Goal: Information Seeking & Learning: Learn about a topic

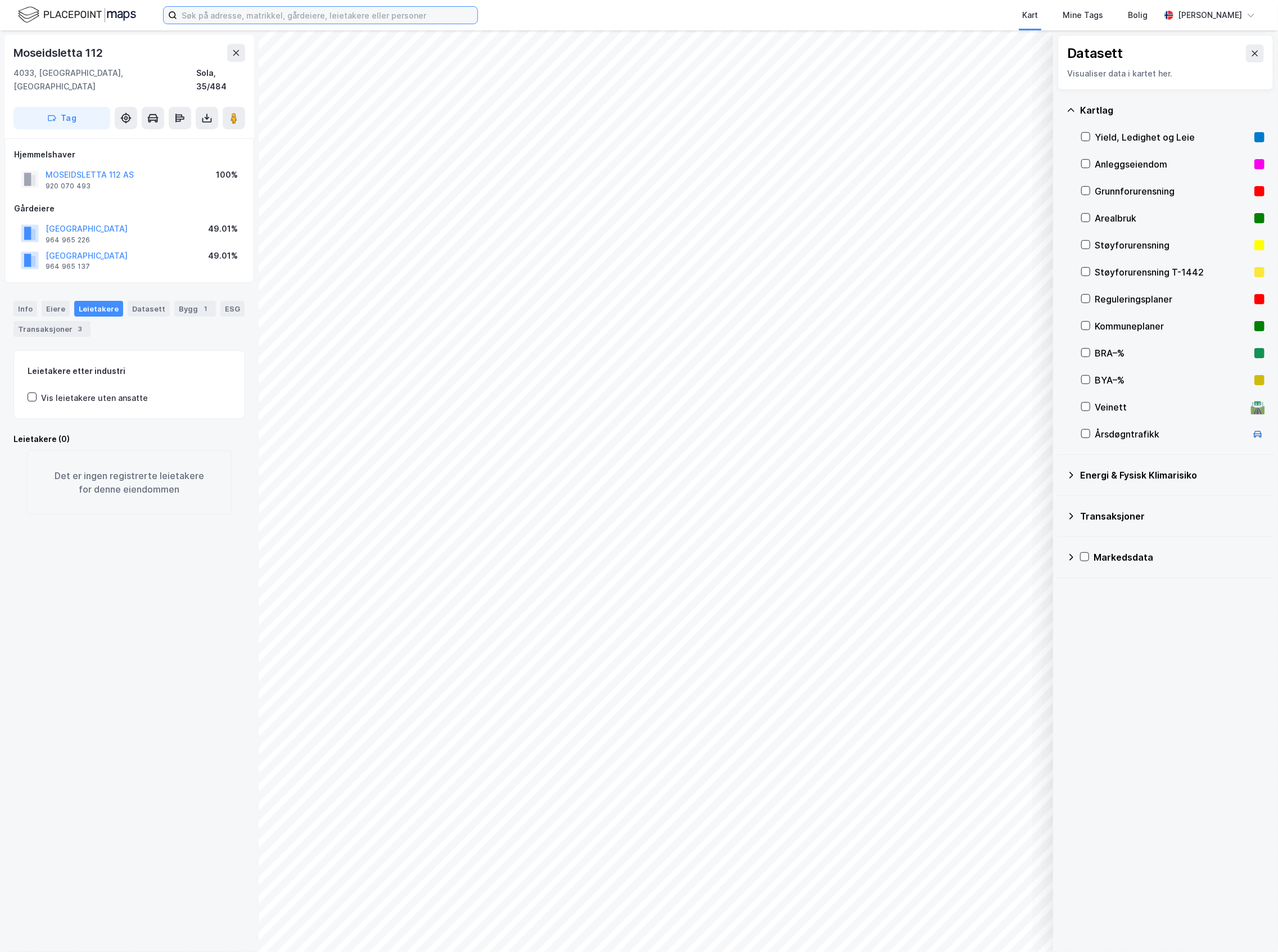
click at [308, 15] on input at bounding box center [327, 15] width 300 height 17
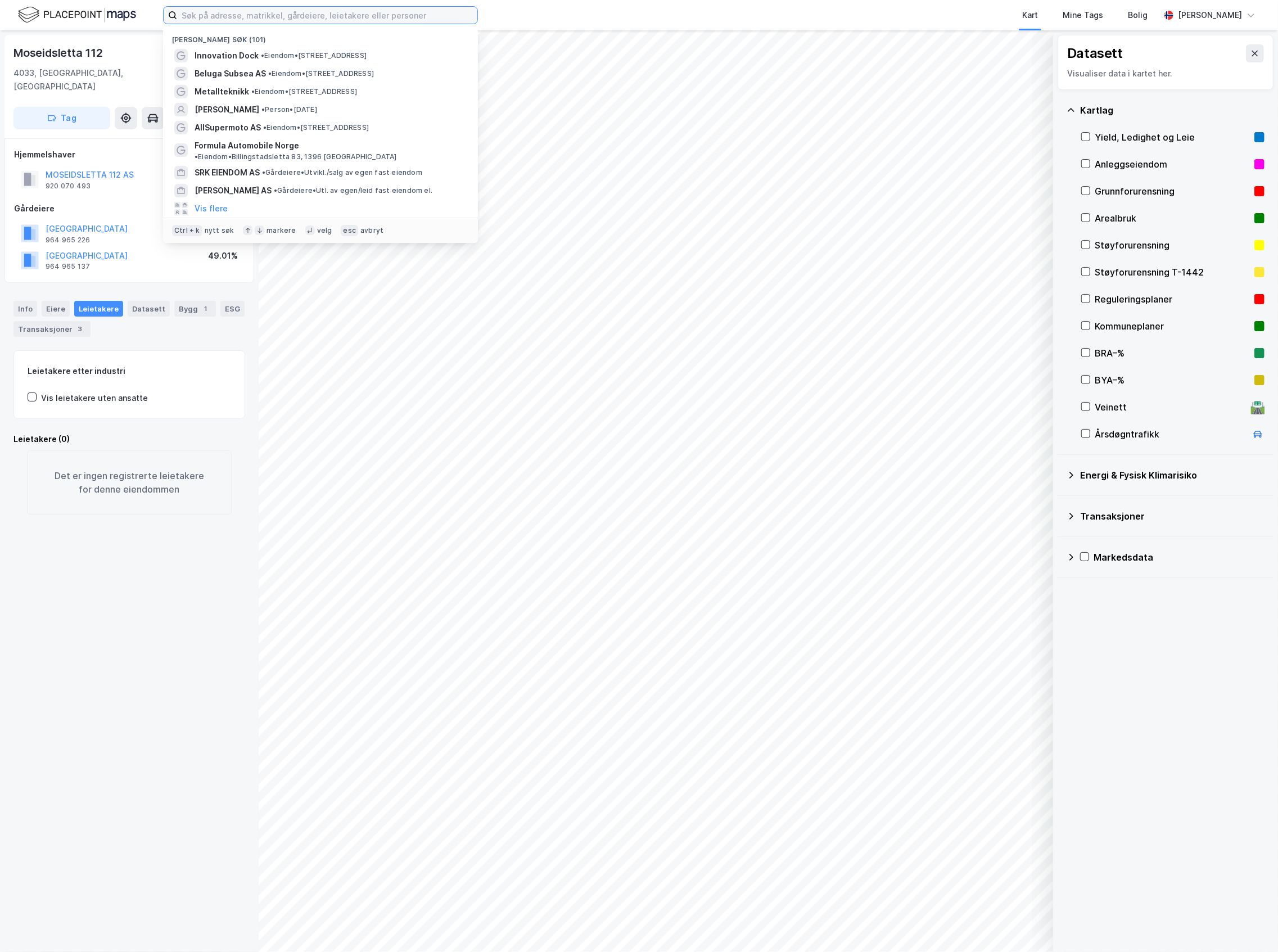
paste input "Bedriftsvegen 27"
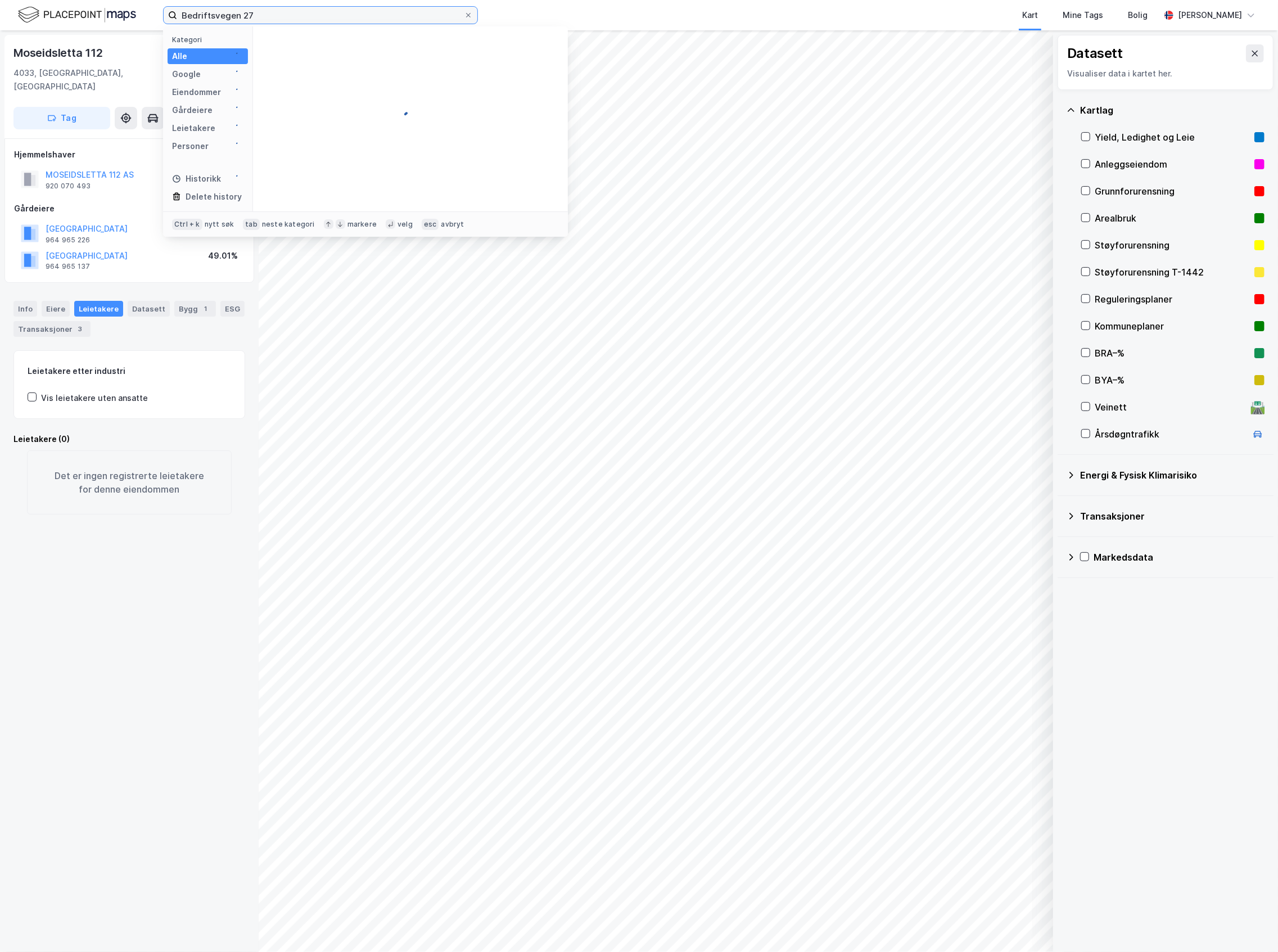
type input "Bedriftsvegen 27"
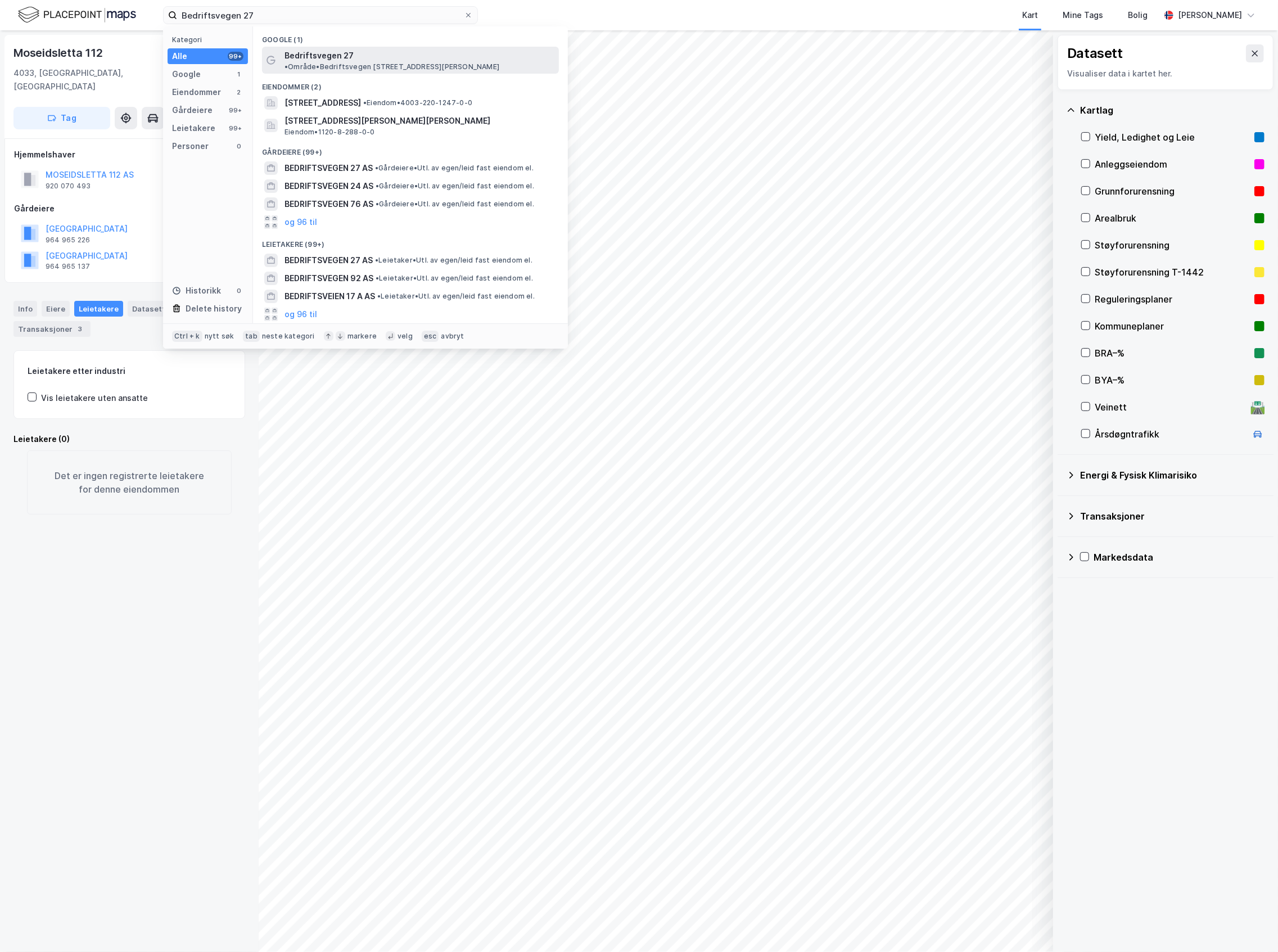
click at [275, 56] on icon at bounding box center [271, 60] width 9 height 9
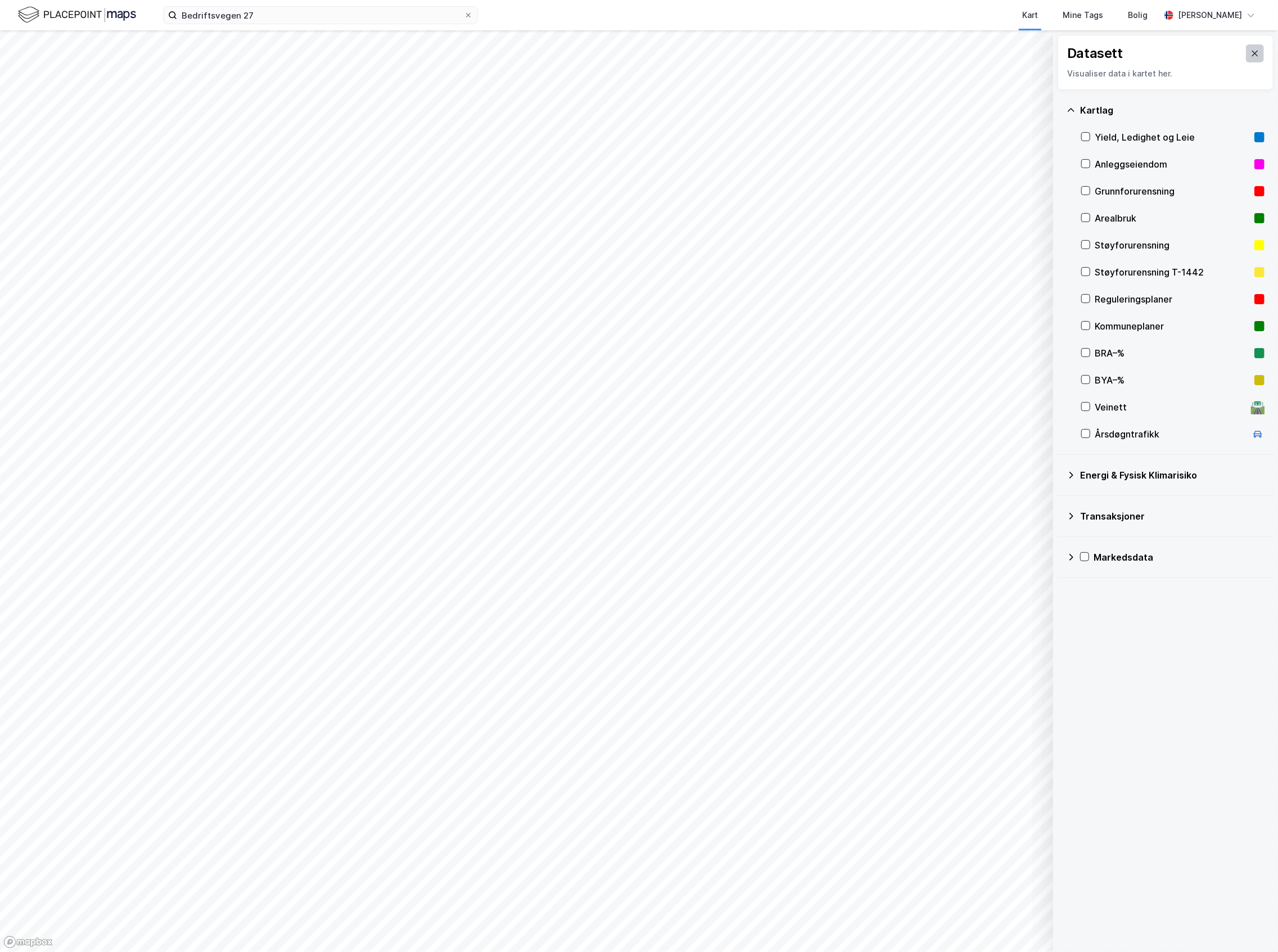
click at [1246, 55] on button at bounding box center [1255, 53] width 18 height 18
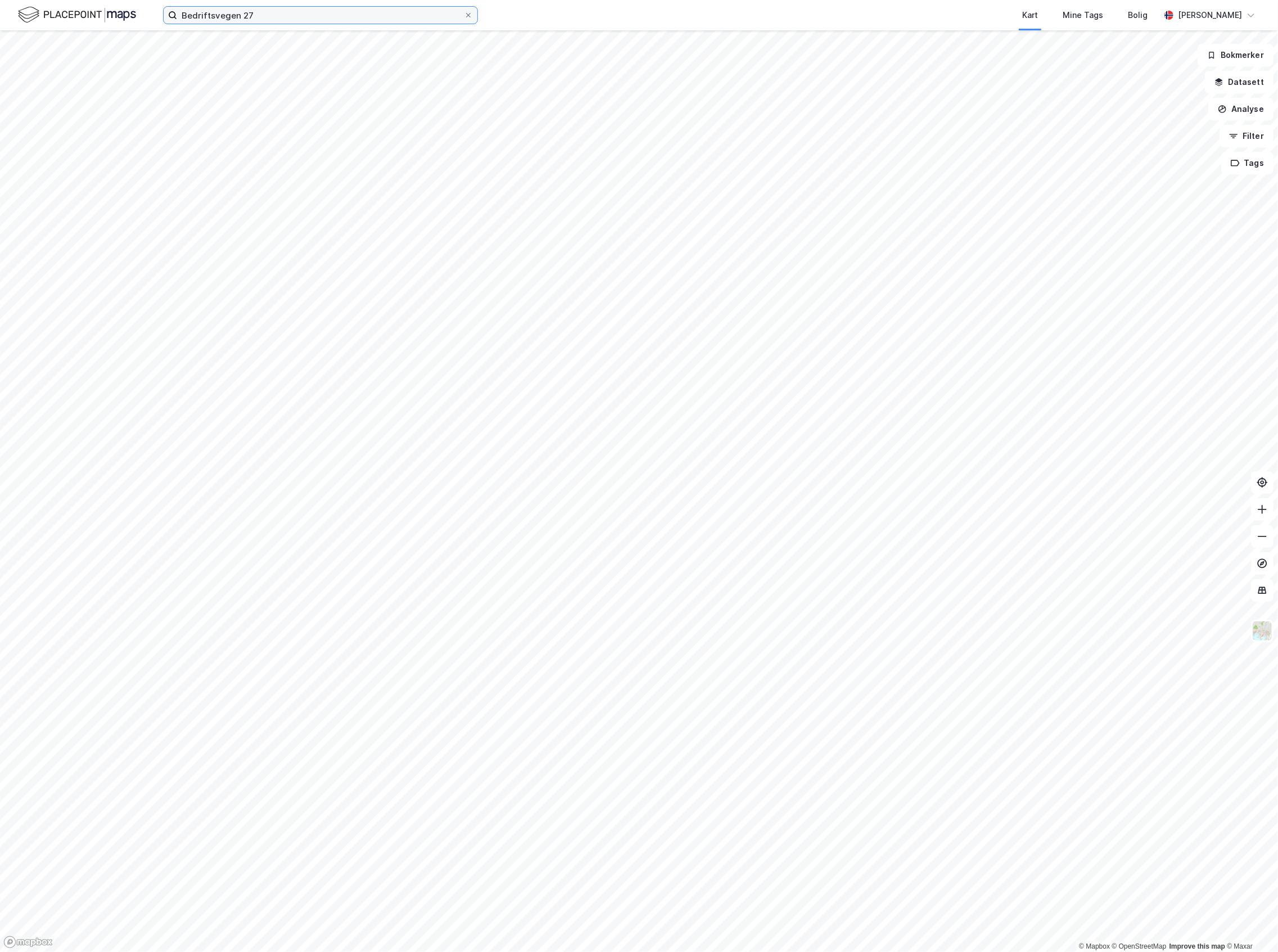
click at [289, 20] on input "Bedriftsvegen 27" at bounding box center [321, 15] width 287 height 17
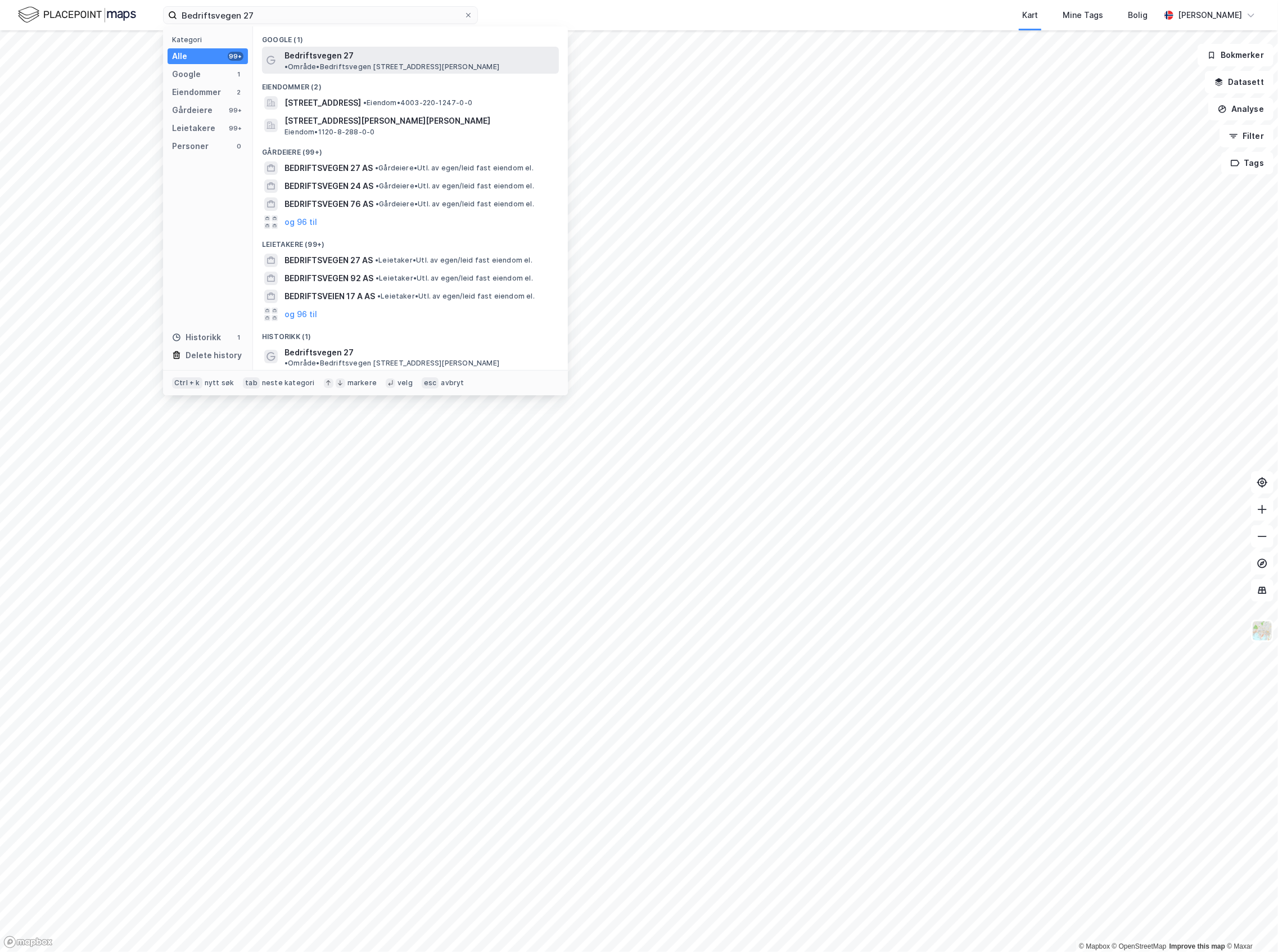
click at [325, 53] on span "Bedriftsvegen 27" at bounding box center [318, 55] width 69 height 14
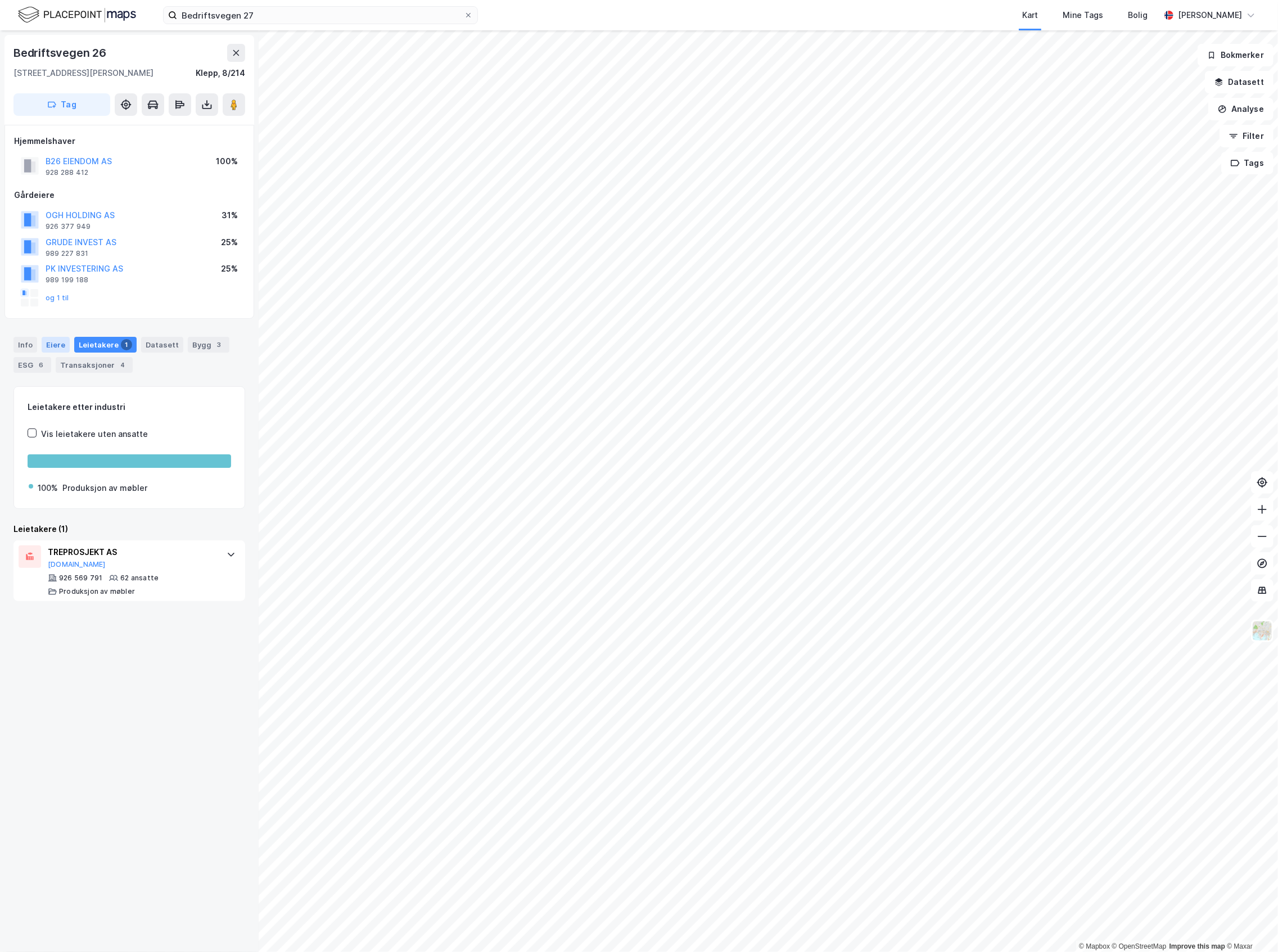
click at [61, 350] on div "Eiere" at bounding box center [55, 344] width 28 height 16
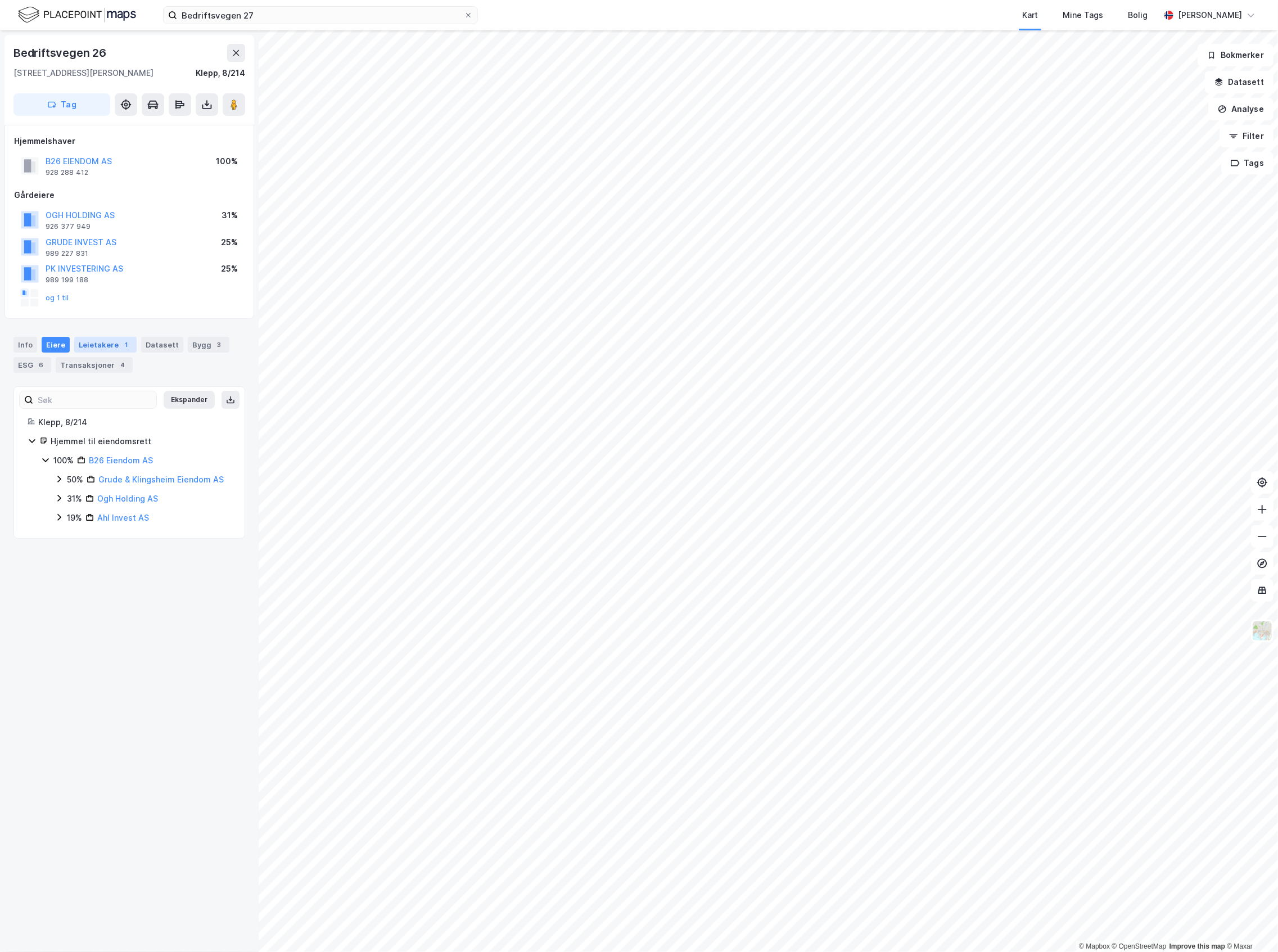
click at [81, 349] on div "Leietakere 1" at bounding box center [105, 344] width 63 height 16
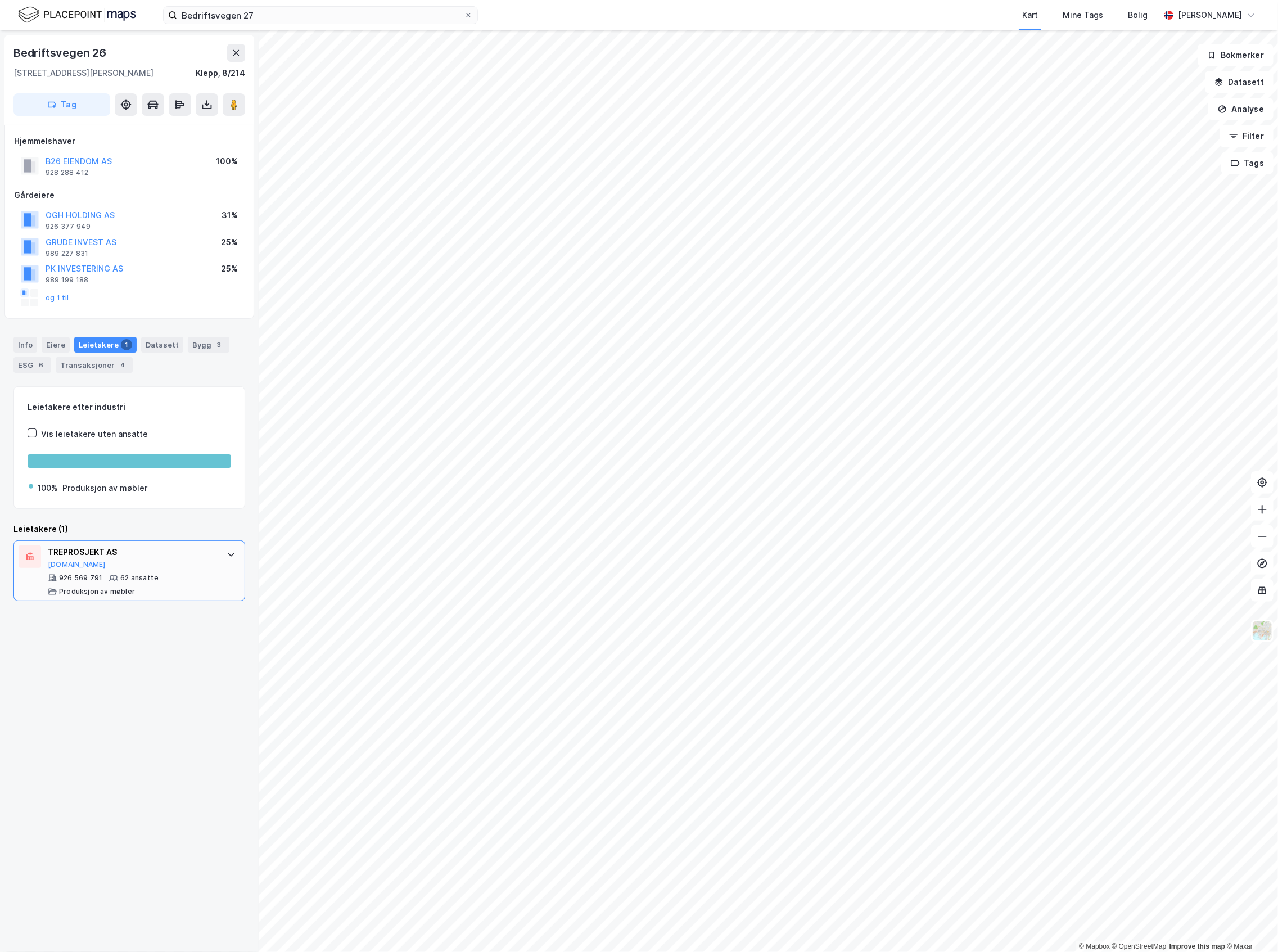
click at [126, 578] on div "62 ansatte" at bounding box center [140, 578] width 39 height 9
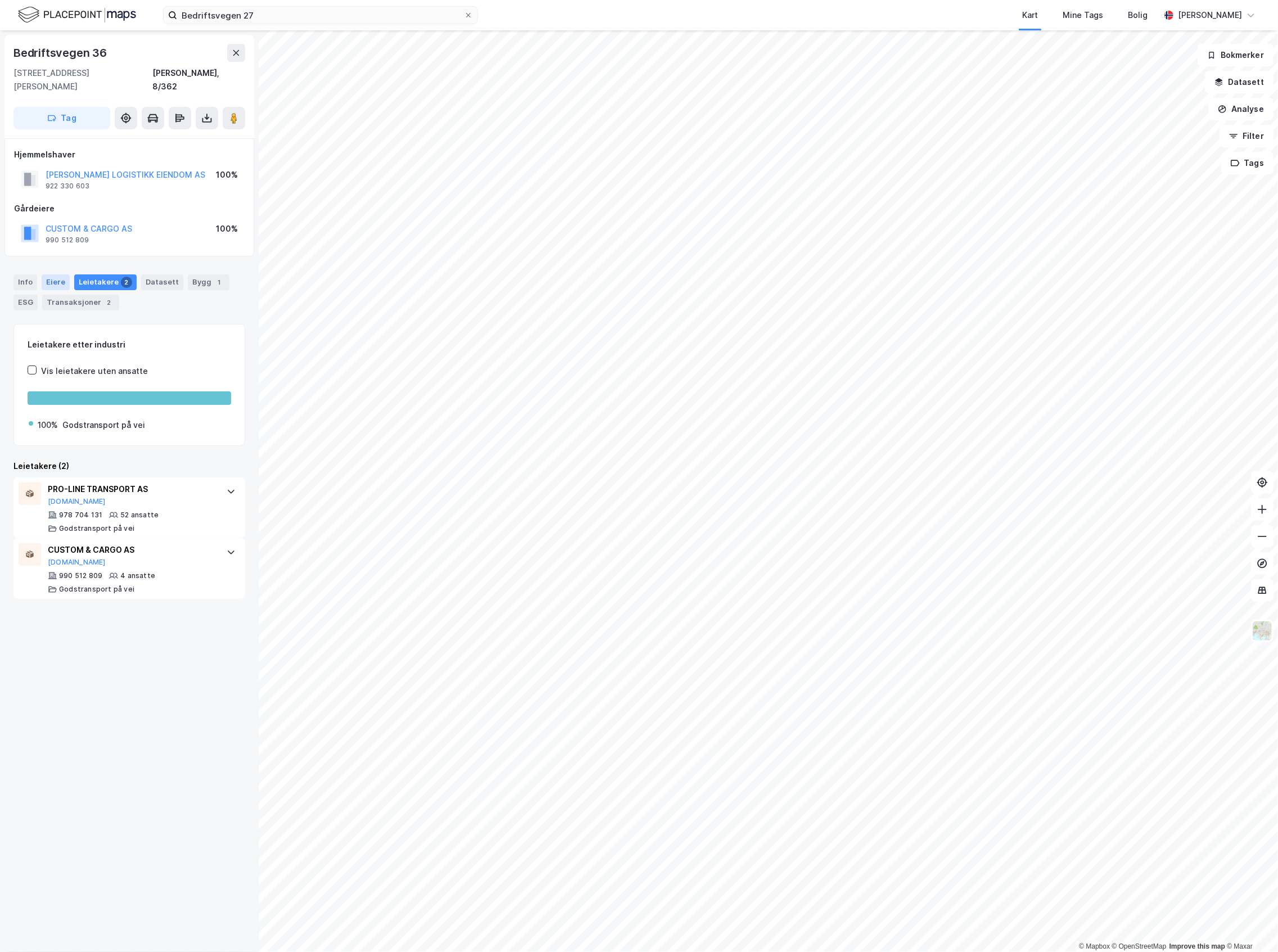
click at [51, 275] on div "Eiere" at bounding box center [55, 283] width 28 height 16
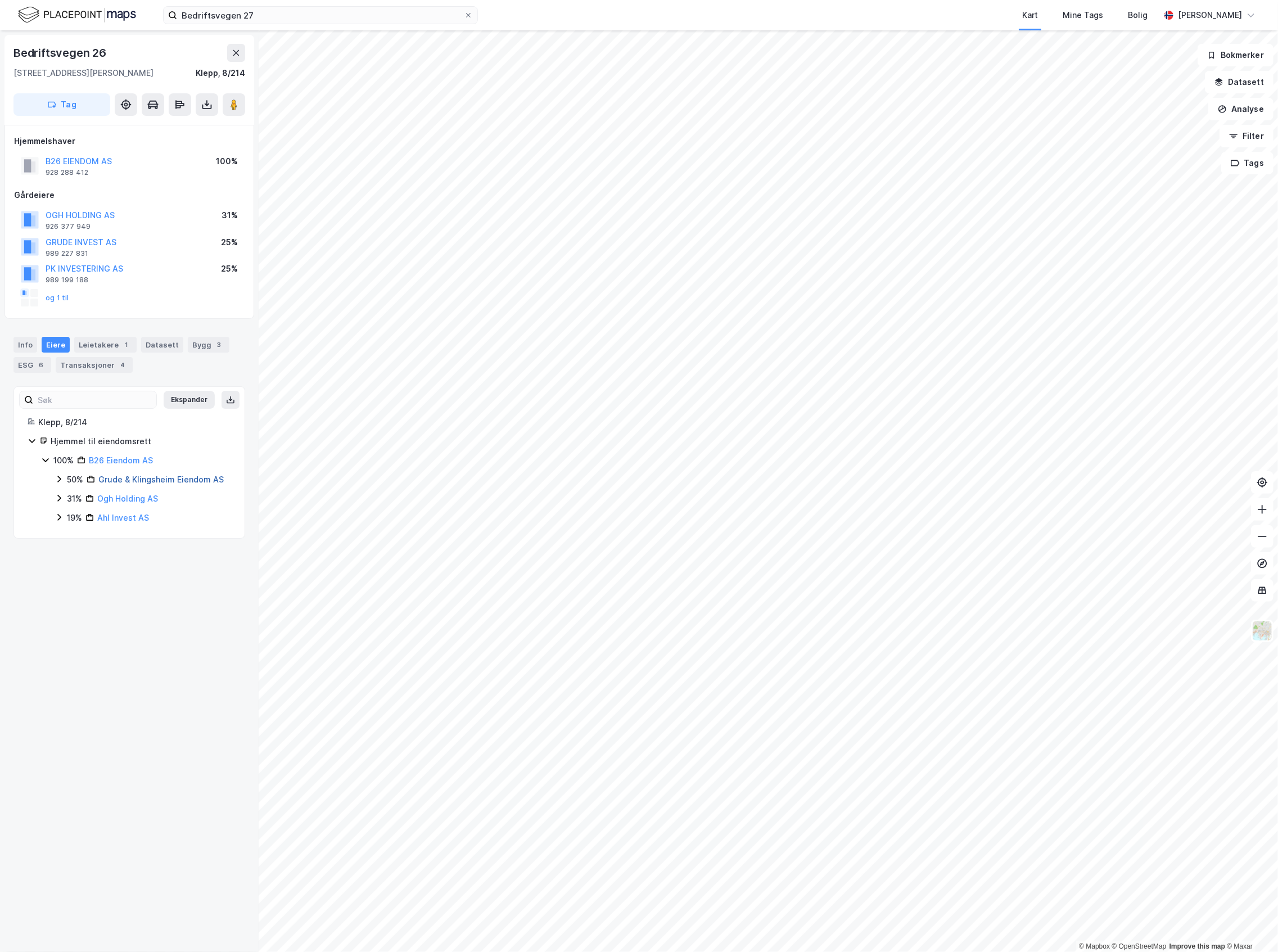
click at [136, 479] on link "Grude & Klingsheim Eiendom AS" at bounding box center [161, 479] width 126 height 9
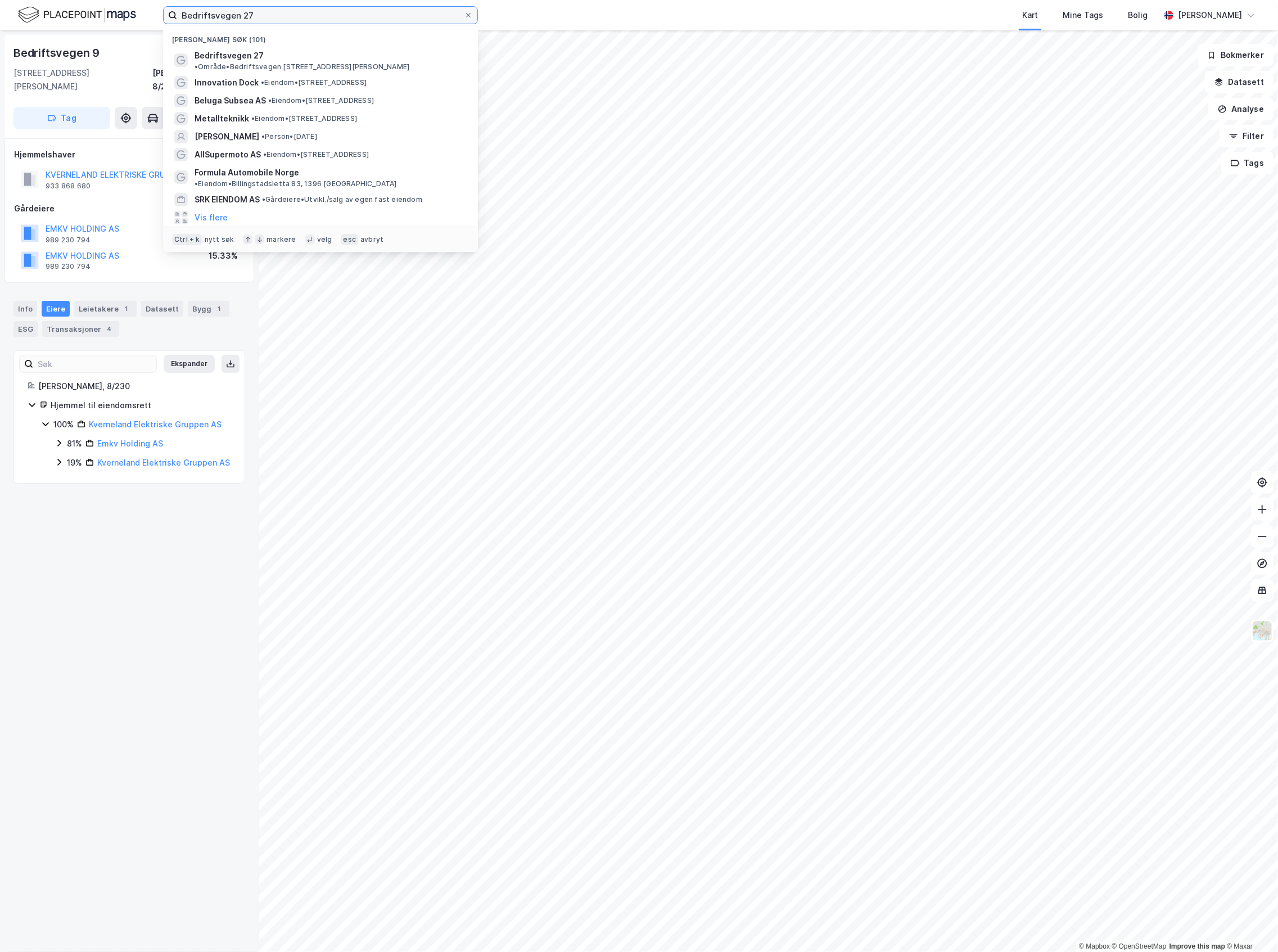
click at [304, 14] on input "Bedriftsvegen 27" at bounding box center [321, 15] width 287 height 17
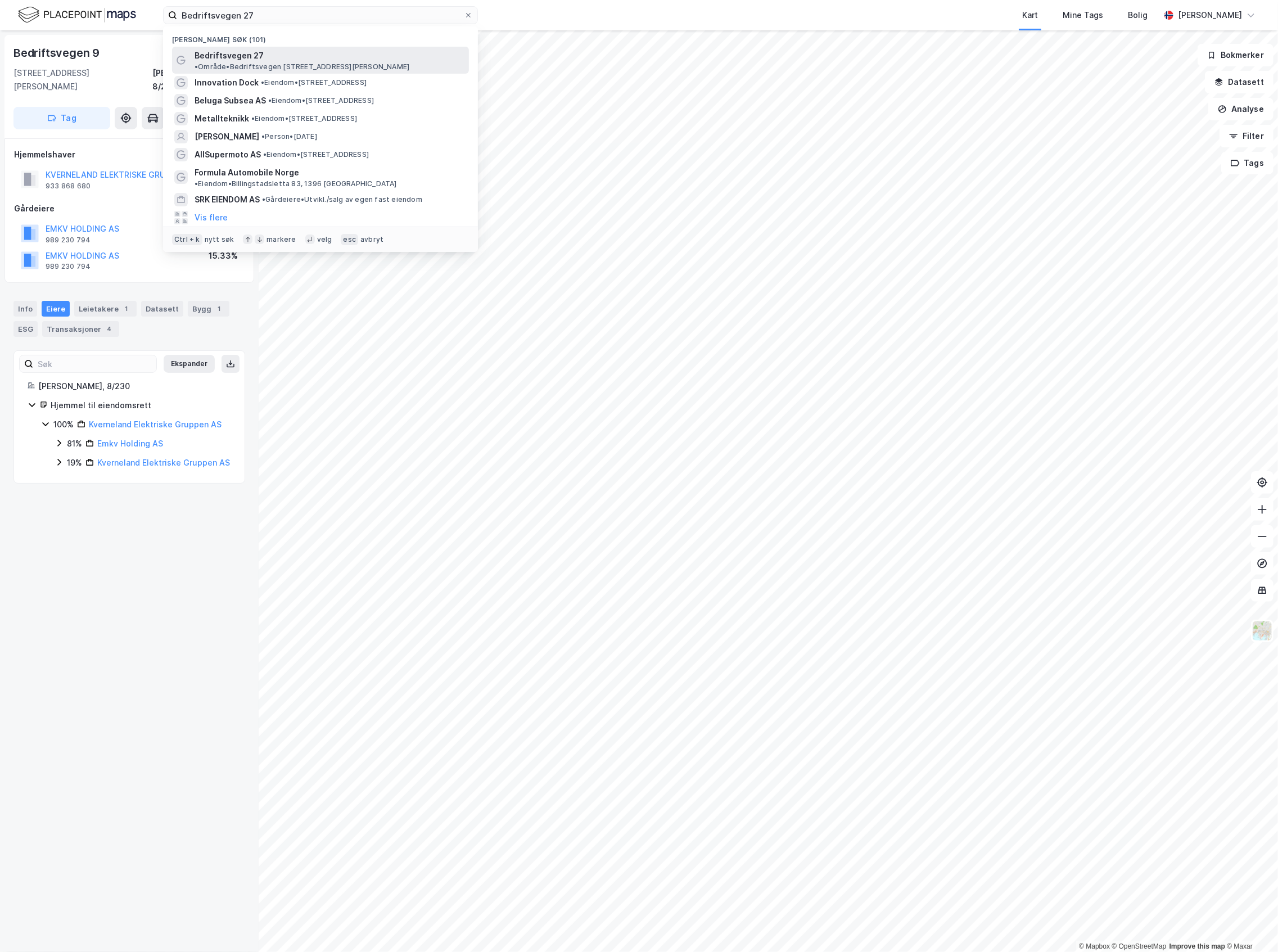
click at [294, 62] on span "• Område • [STREET_ADDRESS][PERSON_NAME]" at bounding box center [302, 67] width 215 height 9
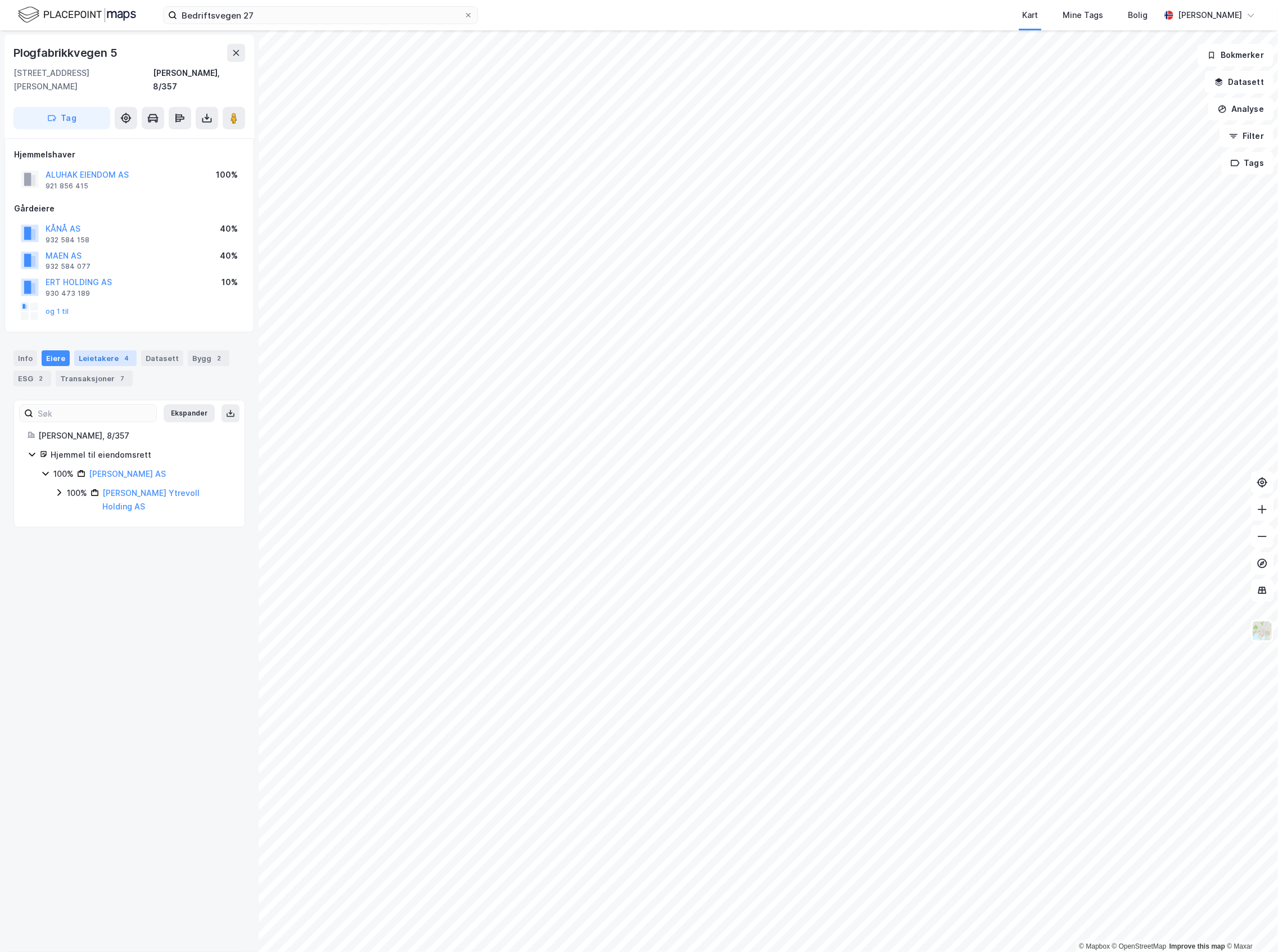
click at [92, 350] on div "Leietakere 4" at bounding box center [105, 358] width 63 height 16
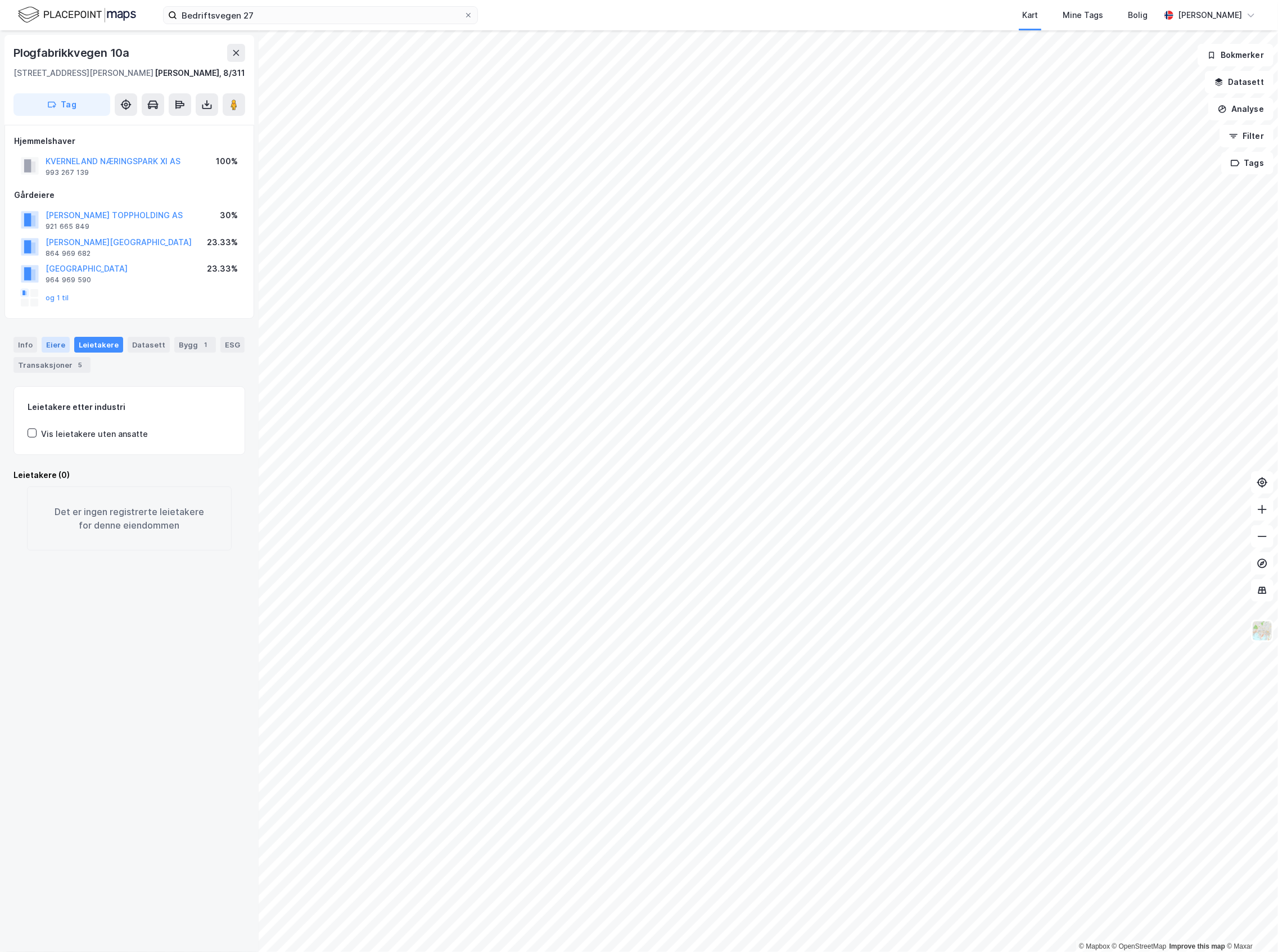
click at [56, 337] on div "Eiere" at bounding box center [55, 344] width 28 height 16
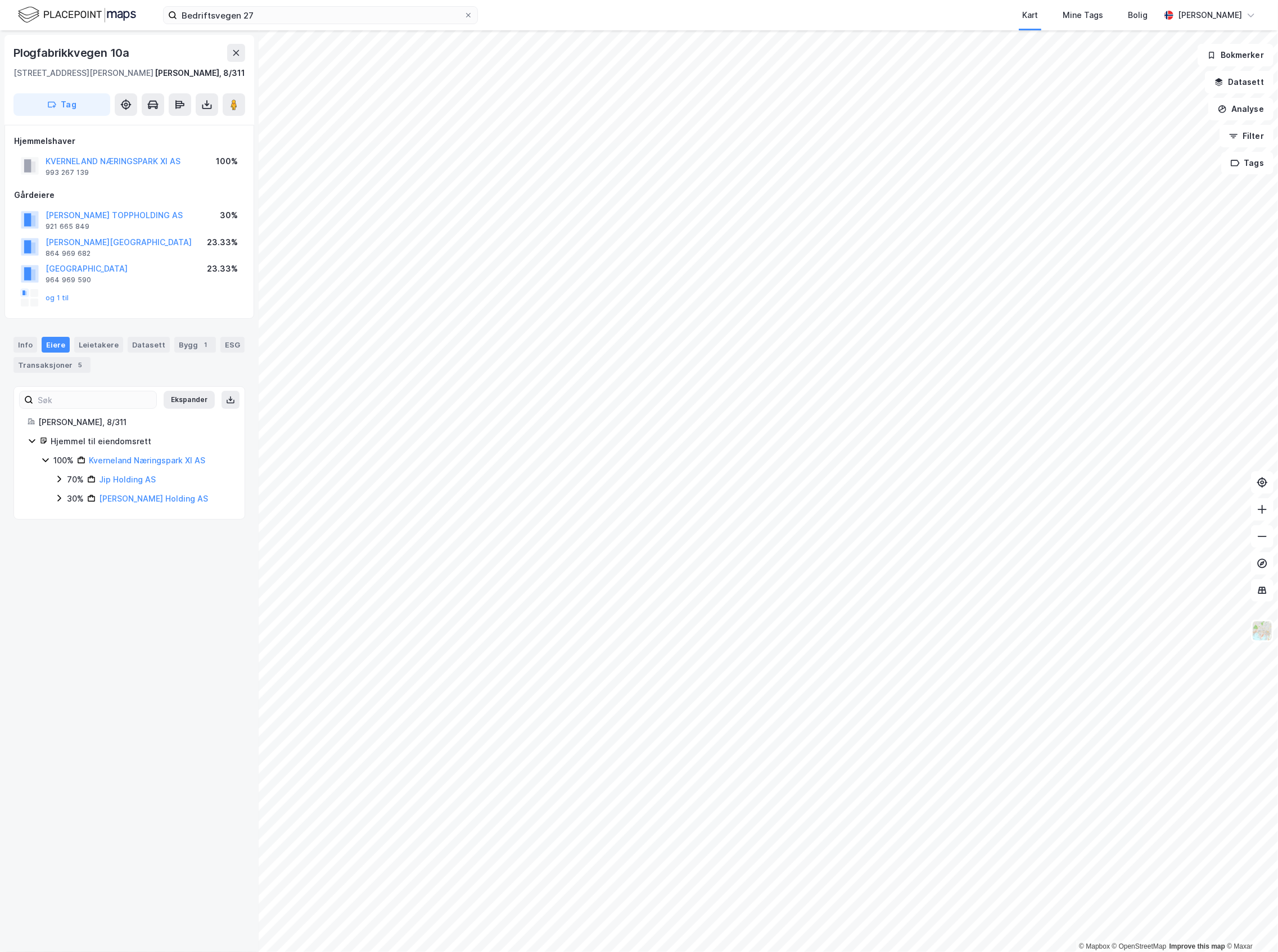
click at [59, 482] on icon at bounding box center [59, 478] width 4 height 7
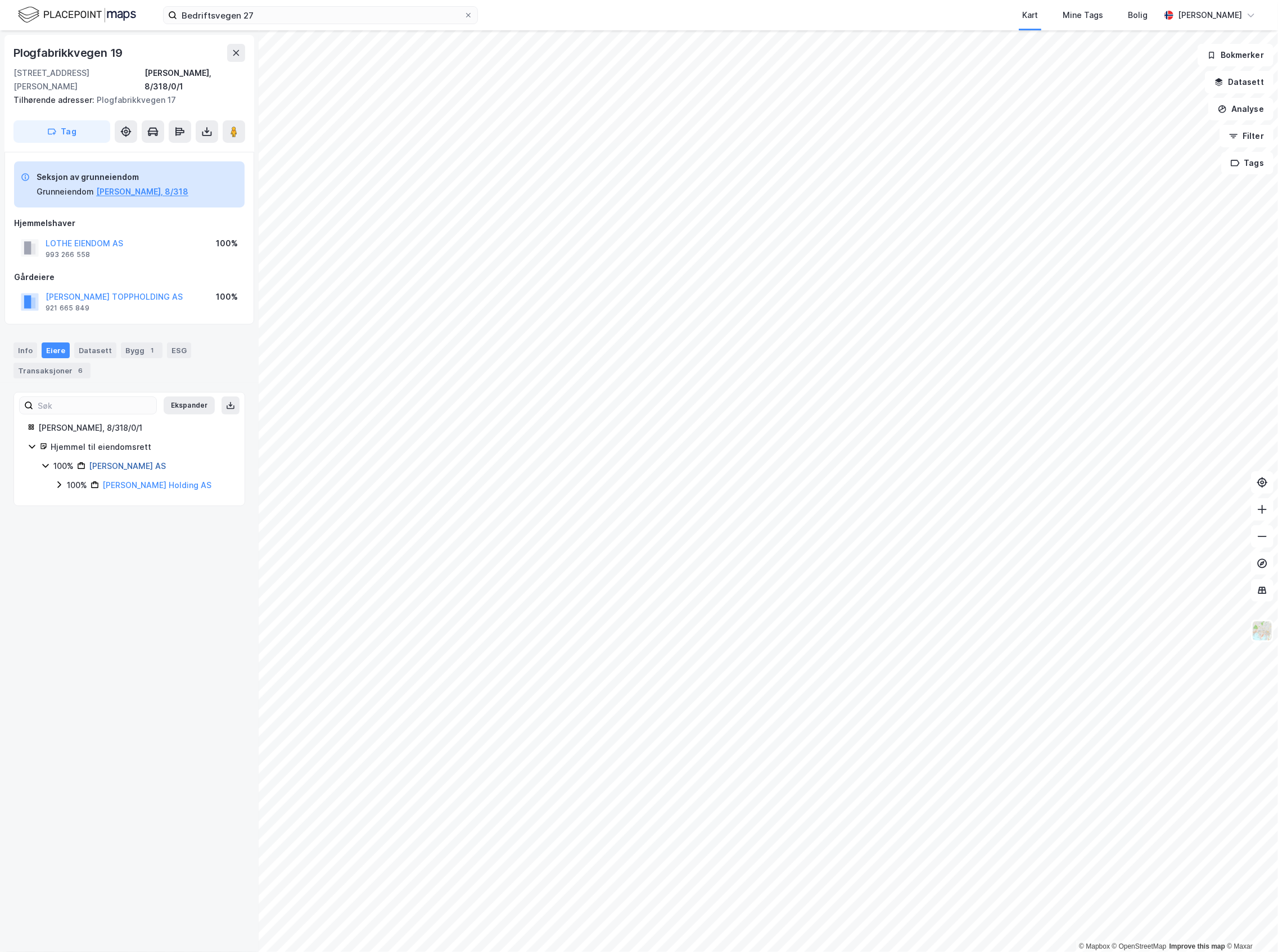
click at [149, 461] on link "[PERSON_NAME] AS" at bounding box center [127, 465] width 77 height 9
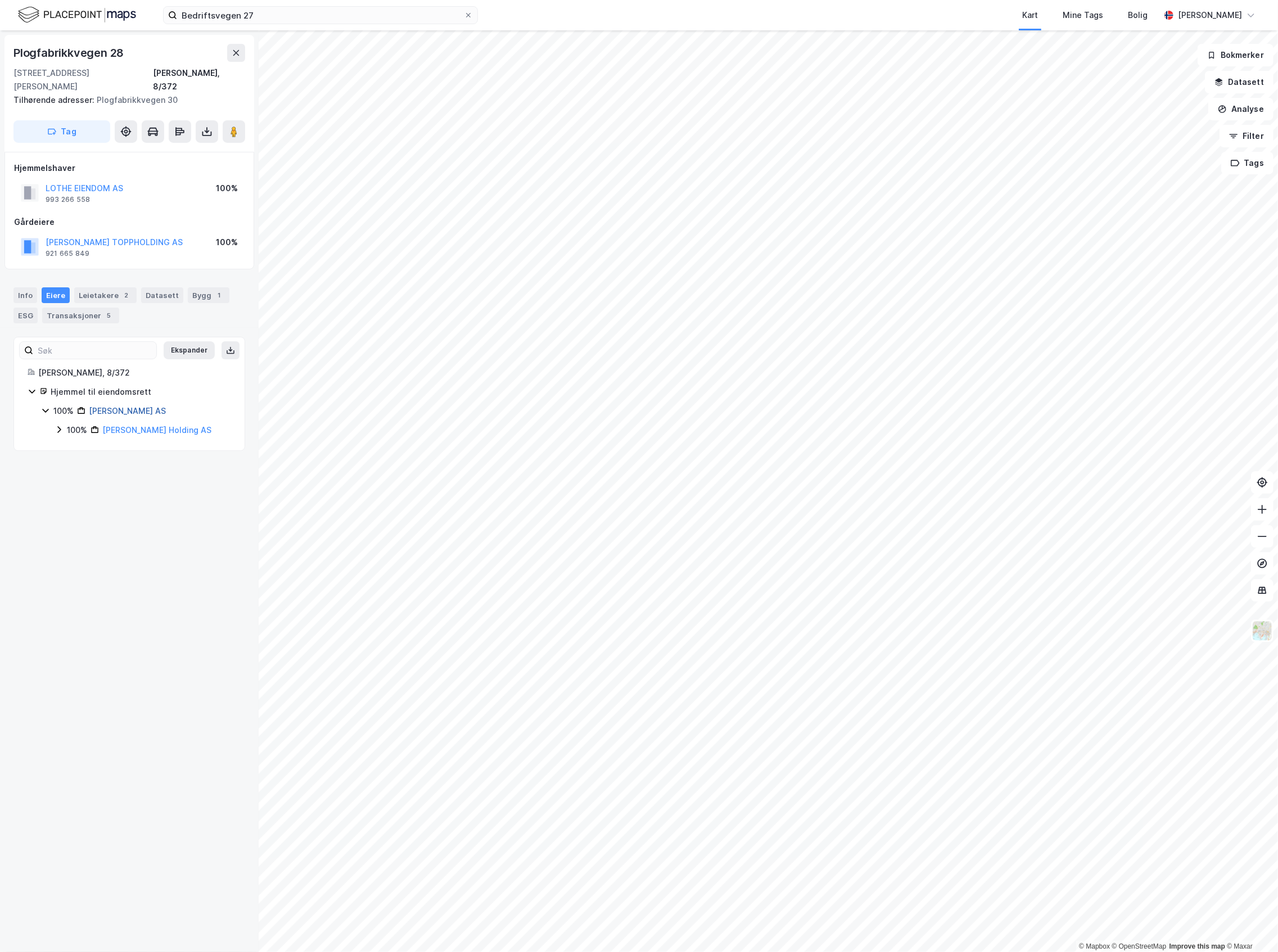
click at [121, 406] on link "[PERSON_NAME] AS" at bounding box center [127, 411] width 77 height 9
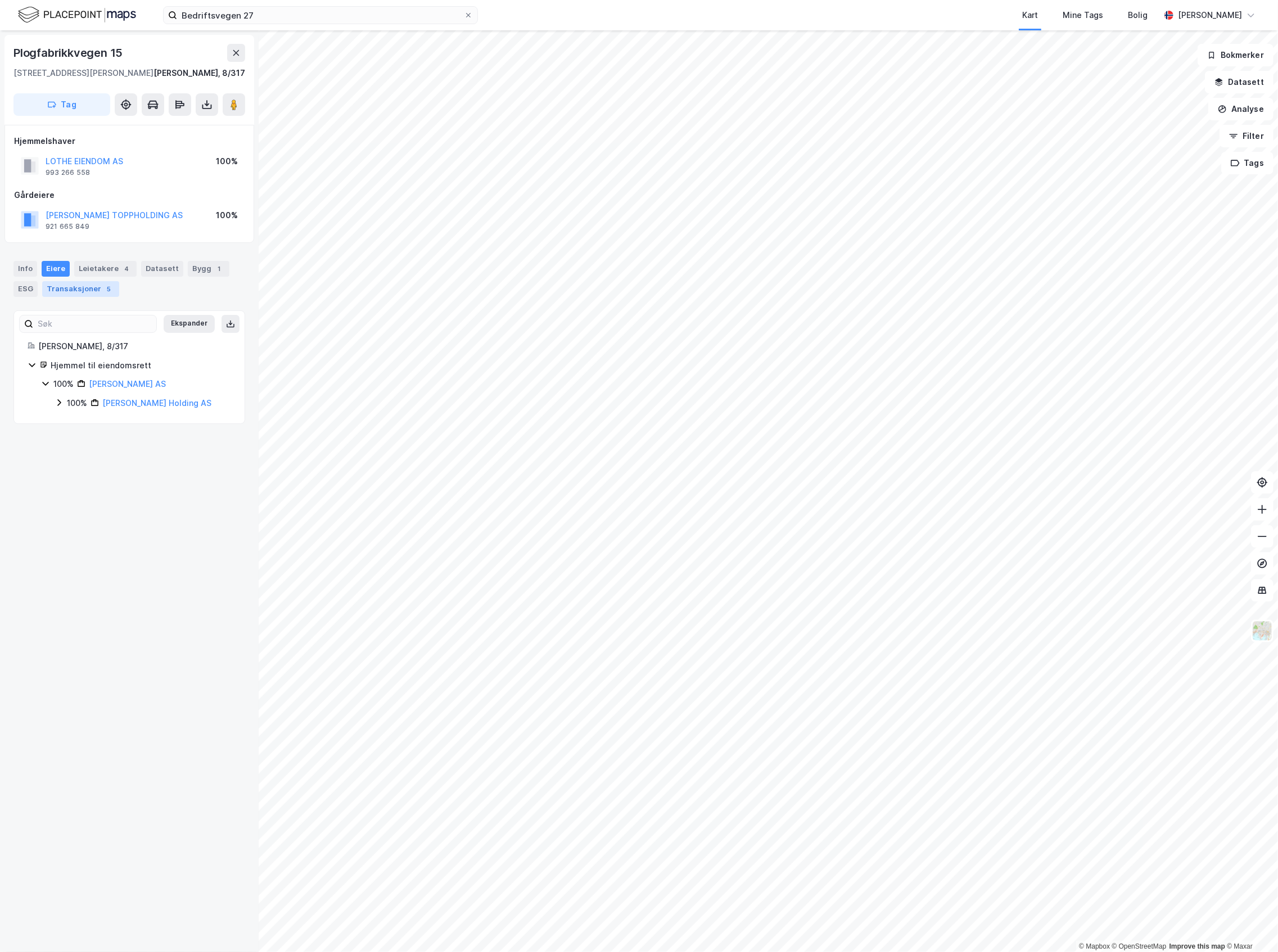
click at [88, 291] on div "Transaksjoner 5" at bounding box center [81, 289] width 77 height 16
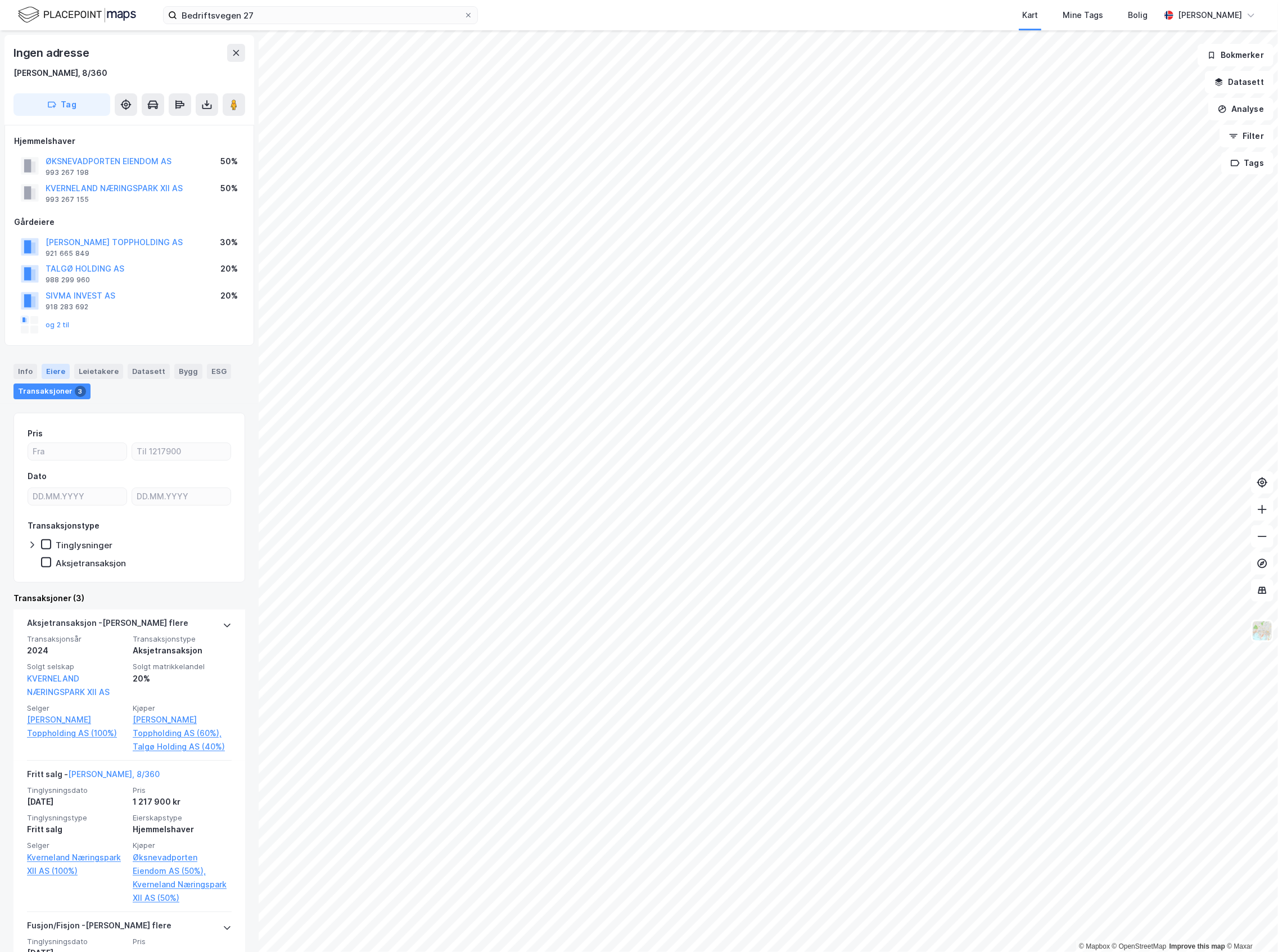
click at [62, 372] on div "Eiere" at bounding box center [55, 371] width 28 height 15
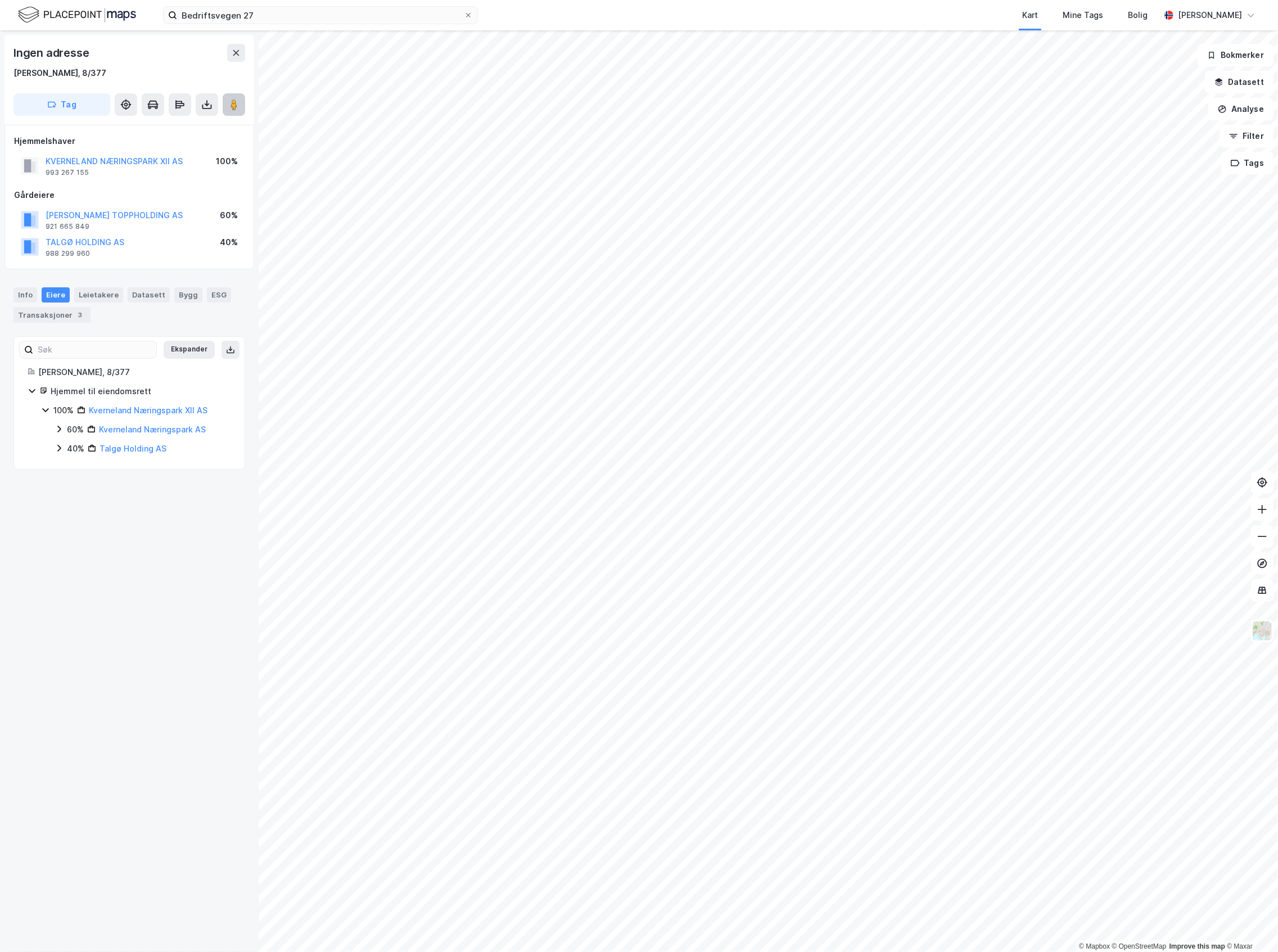
click at [237, 108] on image at bounding box center [233, 104] width 7 height 11
click at [0, 0] on button "[PERSON_NAME] TOPPHOLDING AS" at bounding box center [0, 0] width 0 height 0
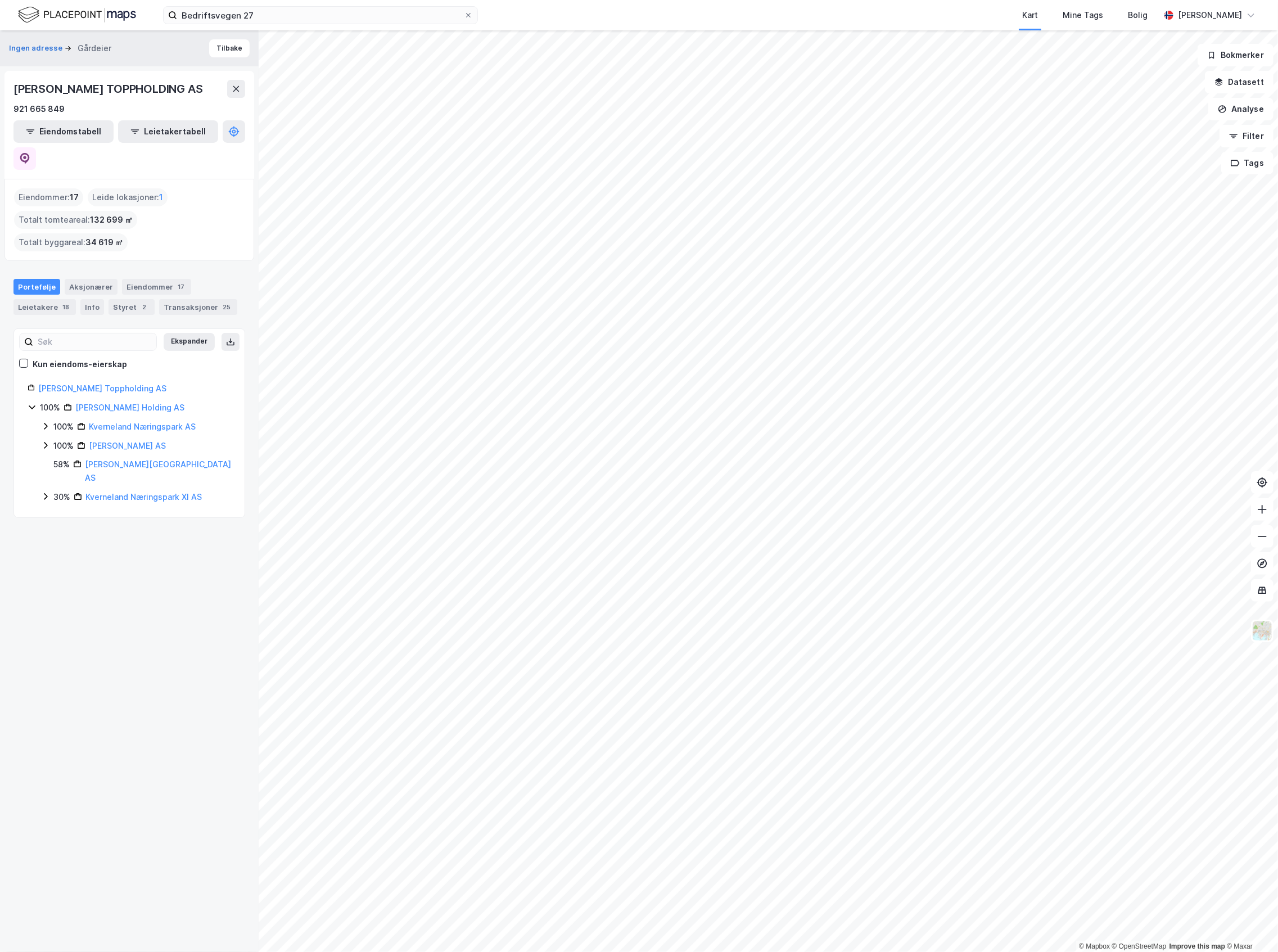
click at [103, 700] on div "© Mapbox © OpenStreetMap Improve this map © Maxar Ingen adresse Gårdeier Tilbak…" at bounding box center [639, 491] width 1278 height 921
drag, startPoint x: 177, startPoint y: 93, endPoint x: 12, endPoint y: 86, distance: 165.1
click at [12, 86] on div "[PERSON_NAME] TOPPHOLDING AS 921 665 849 Eiendomstabell Leietakertabell" at bounding box center [129, 124] width 249 height 108
copy div "[PERSON_NAME] TOPPHOLDING AS"
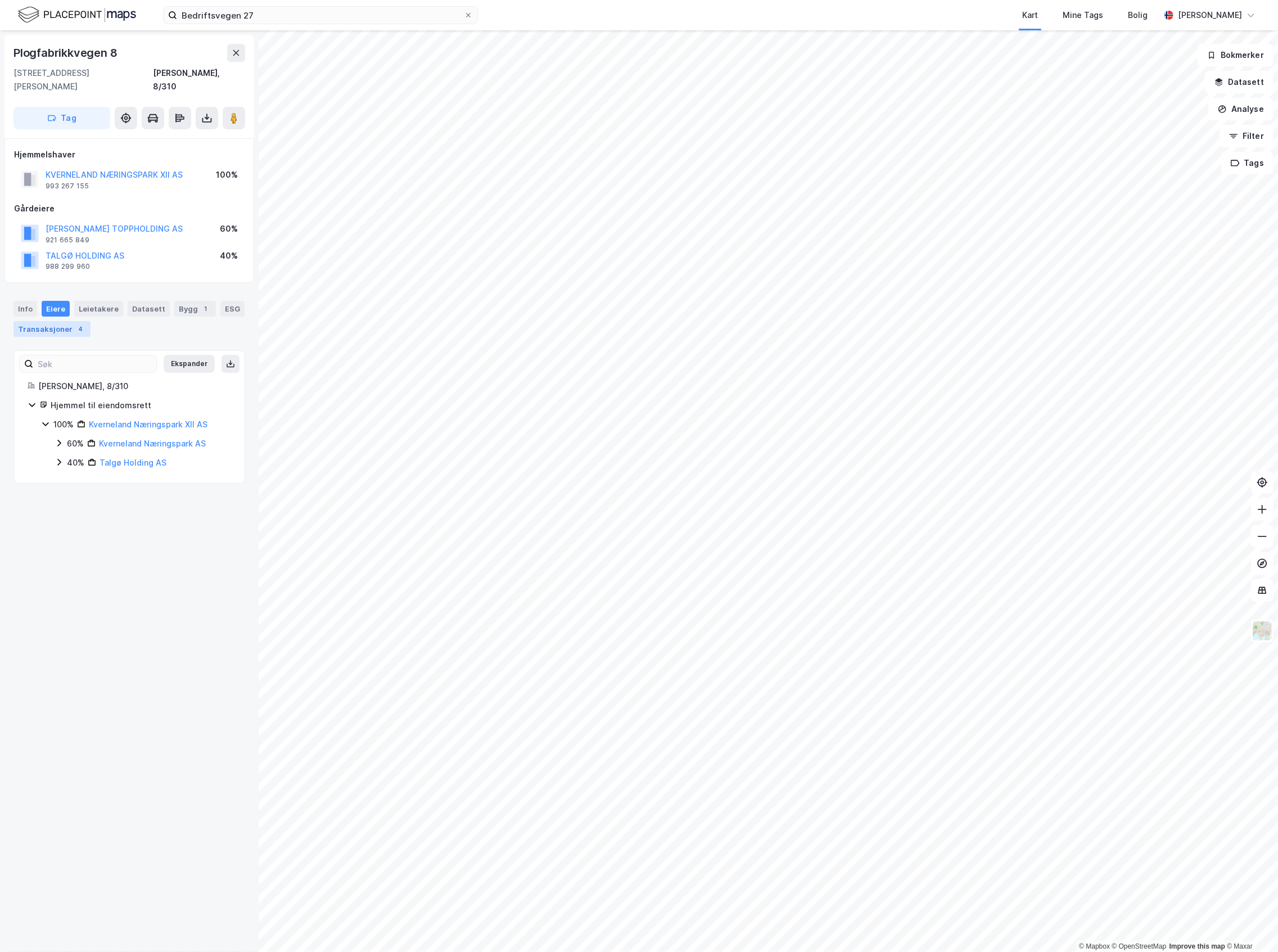
click at [64, 321] on div "Transaksjoner 4" at bounding box center [52, 329] width 77 height 16
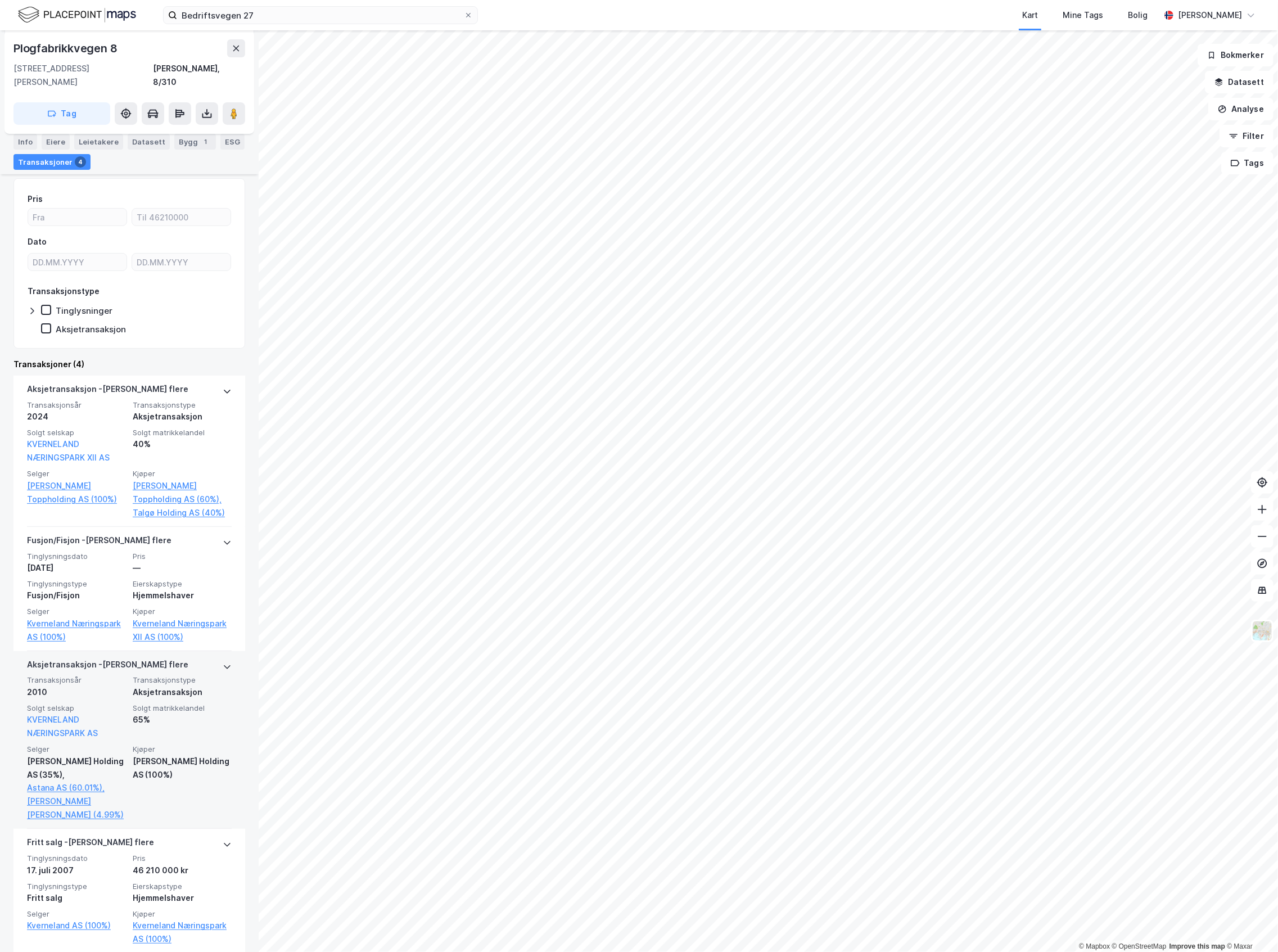
scroll to position [173, 0]
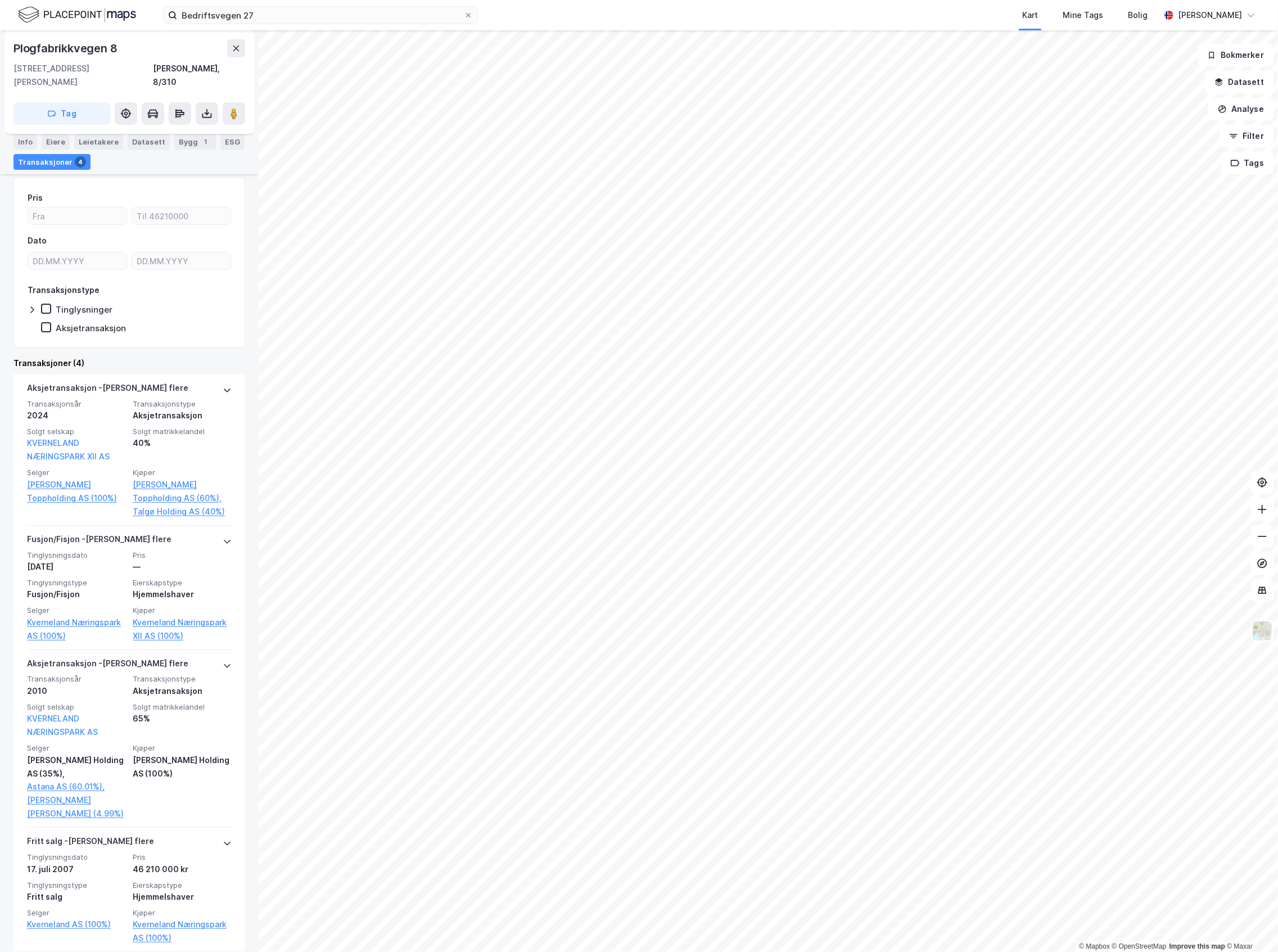
click at [526, 493] on div "© Mapbox © OpenStreetMap Improve this map © Maxar [STREET_ADDRESS][PERSON_NAME]…" at bounding box center [639, 491] width 1278 height 921
click at [235, 108] on image at bounding box center [233, 113] width 7 height 11
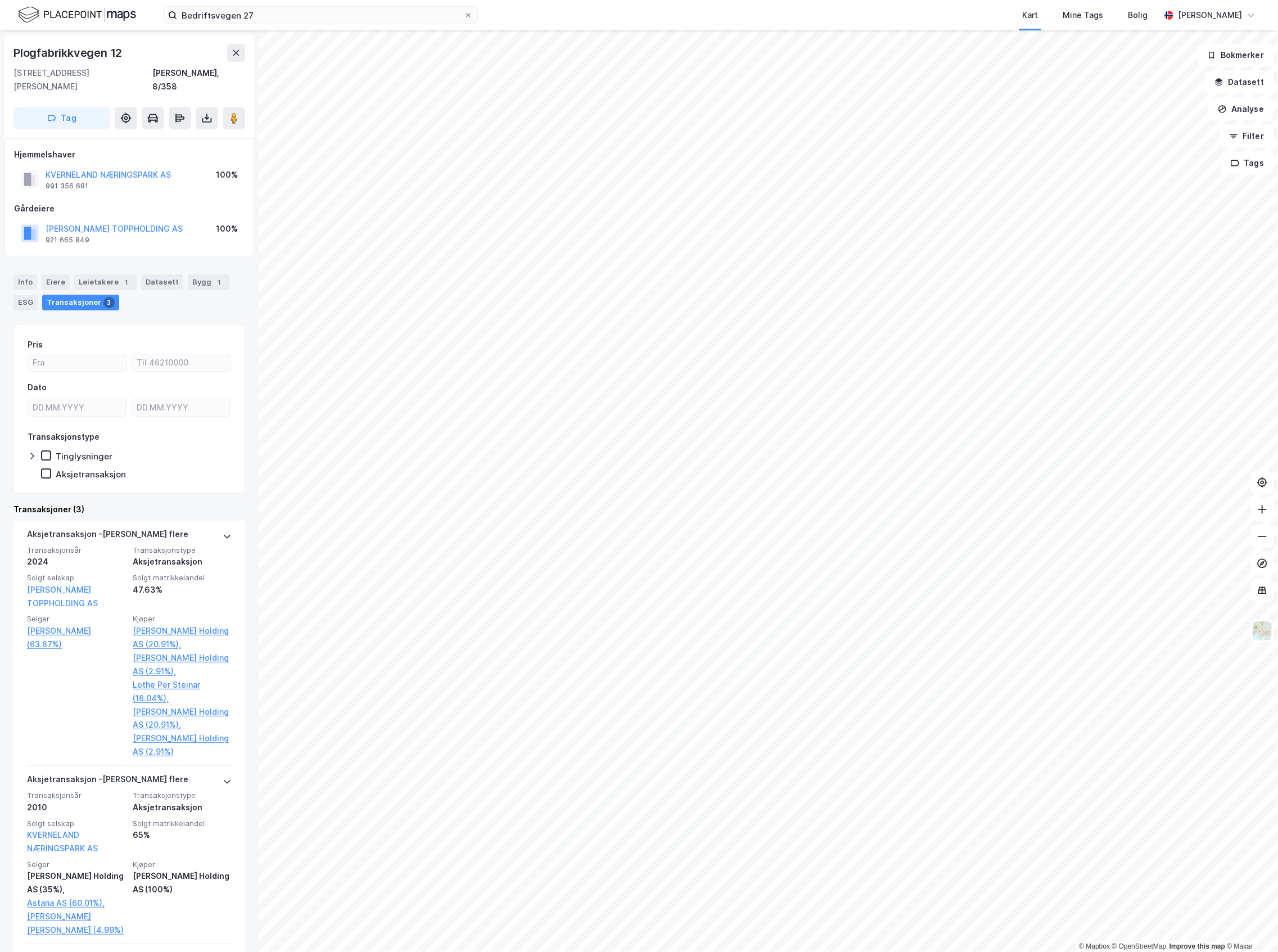
click at [1278, 526] on html "Bedriftsvegen 27 Kart Mine Tags [PERSON_NAME] © Mapbox © OpenStreetMap Improve …" at bounding box center [639, 476] width 1278 height 952
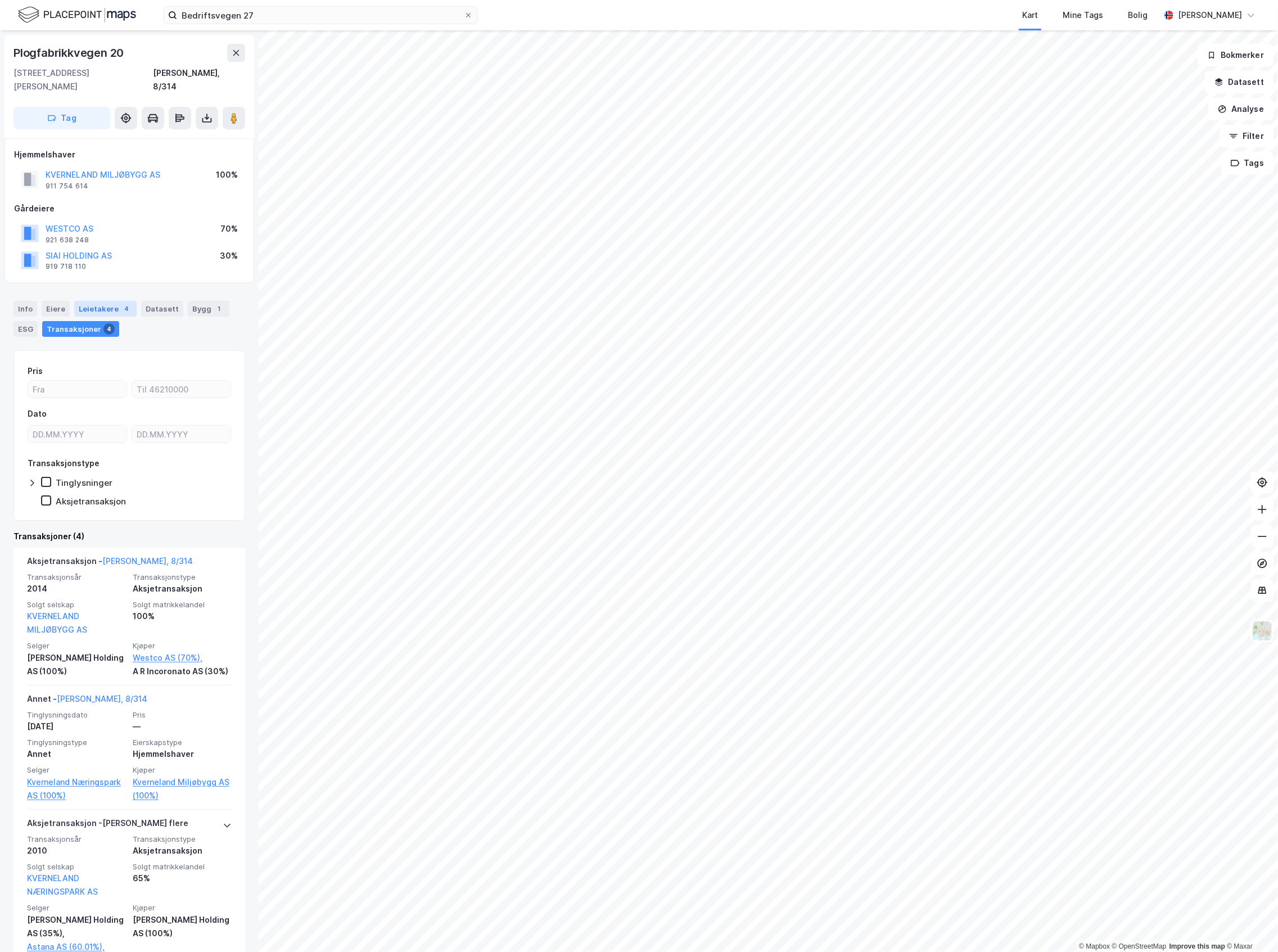
click at [100, 301] on div "Leietakere 4" at bounding box center [105, 309] width 63 height 16
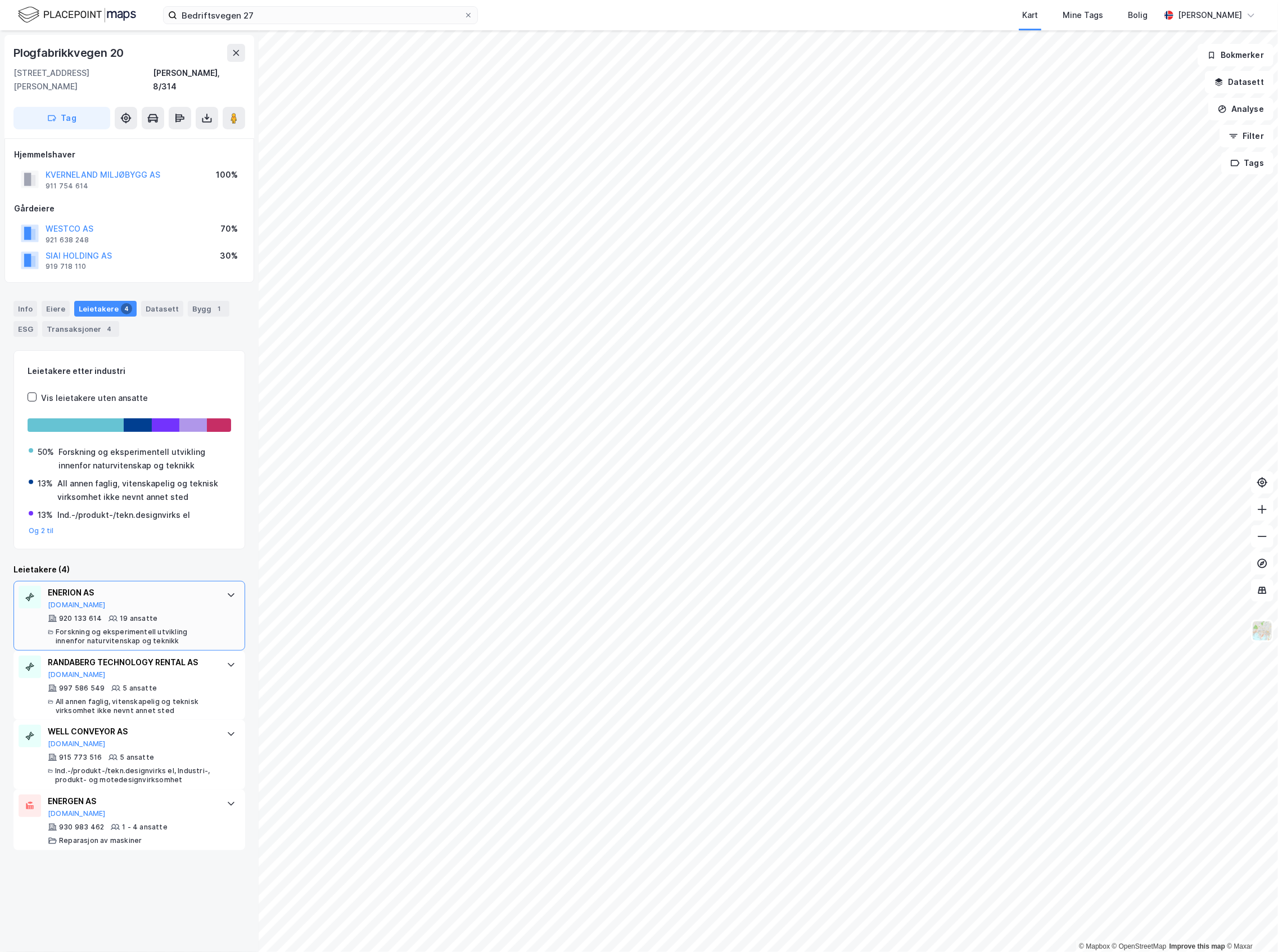
click at [110, 634] on div "ENERION AS [DOMAIN_NAME] 920 133 614 19 ansatte Forskning og eksperimentell utv…" at bounding box center [129, 616] width 232 height 70
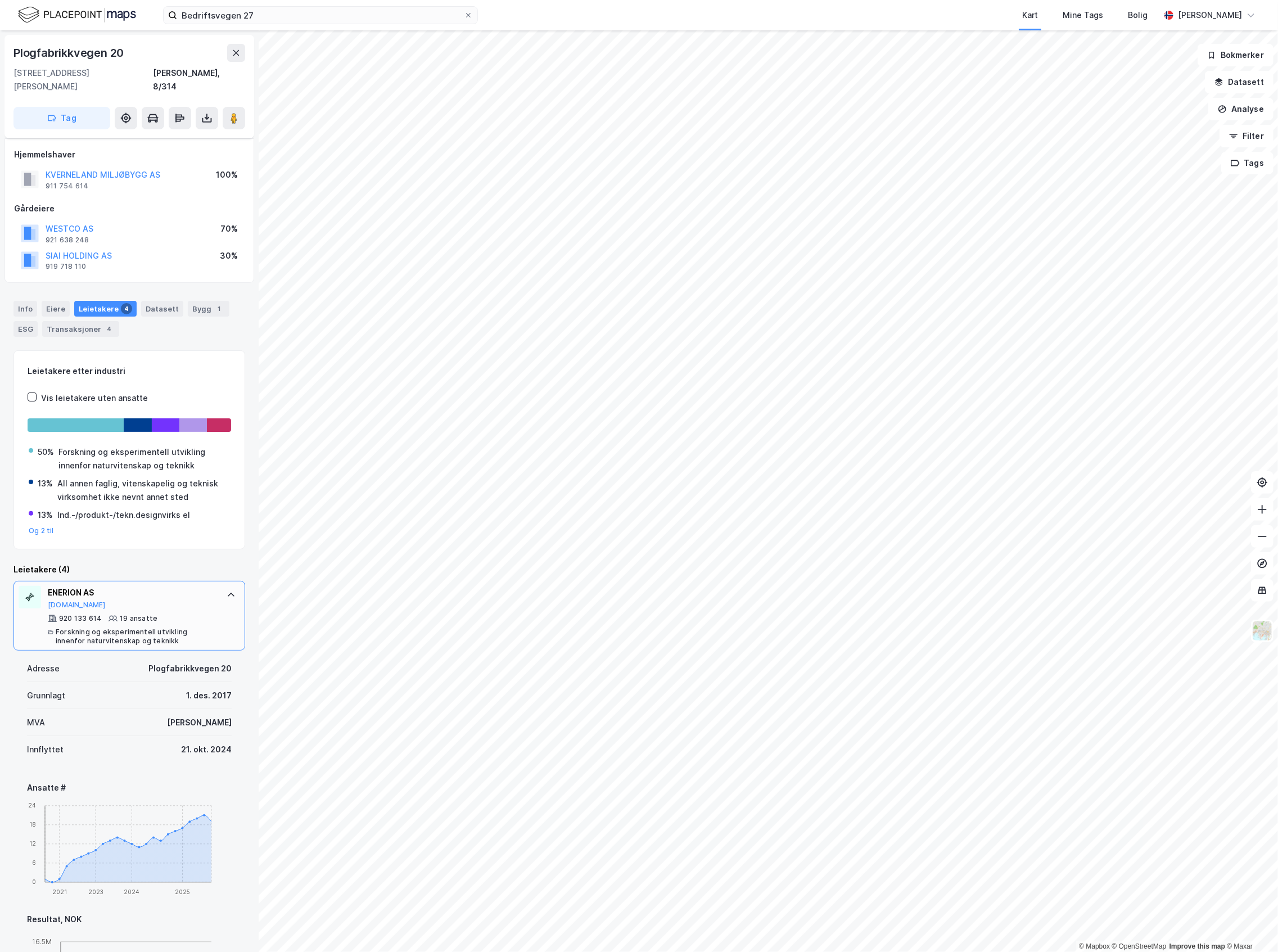
scroll to position [150, 0]
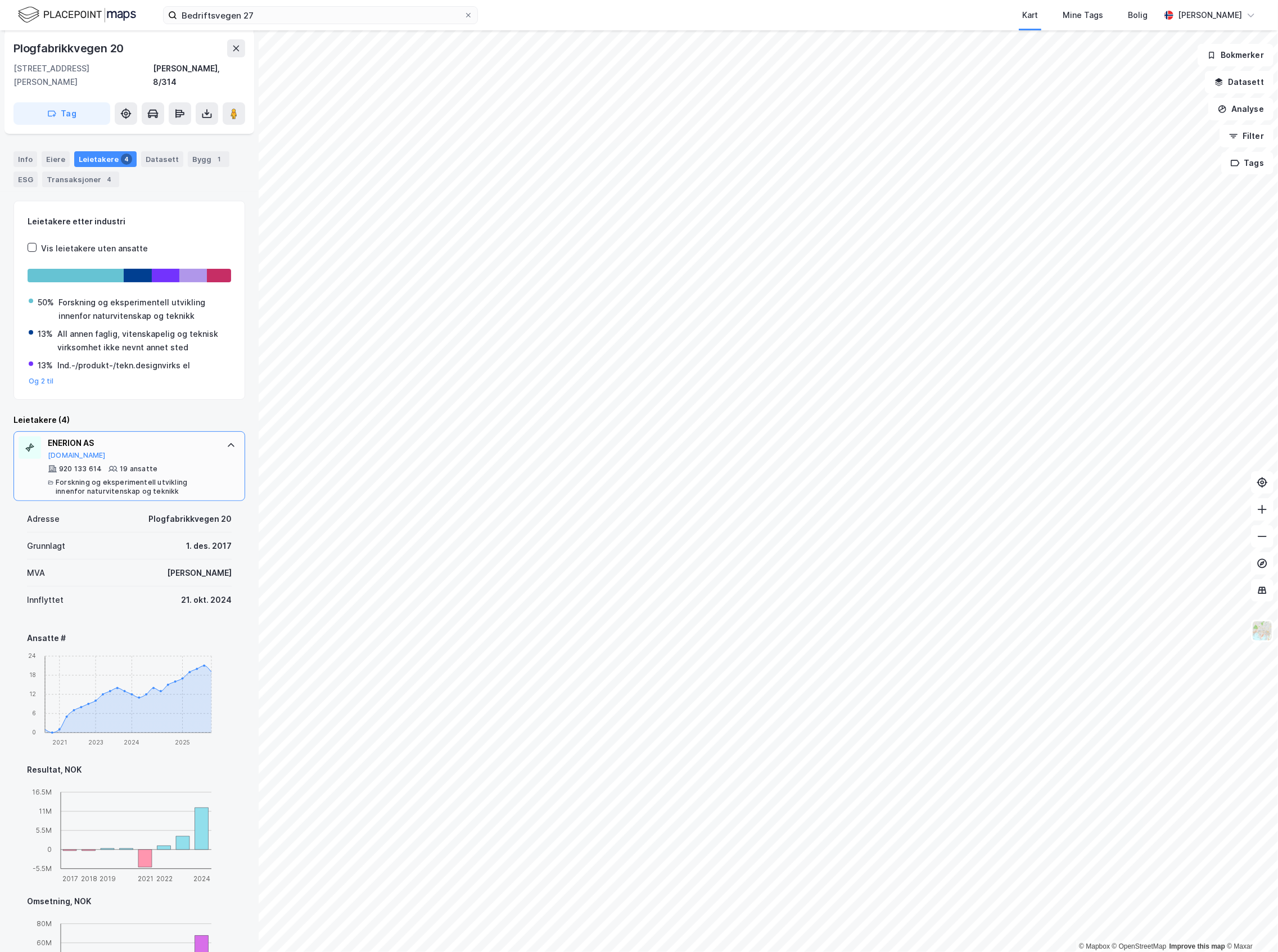
click at [174, 478] on div "Forskning og eksperimentell utvikling innenfor naturvitenskap og teknikk" at bounding box center [136, 487] width 160 height 18
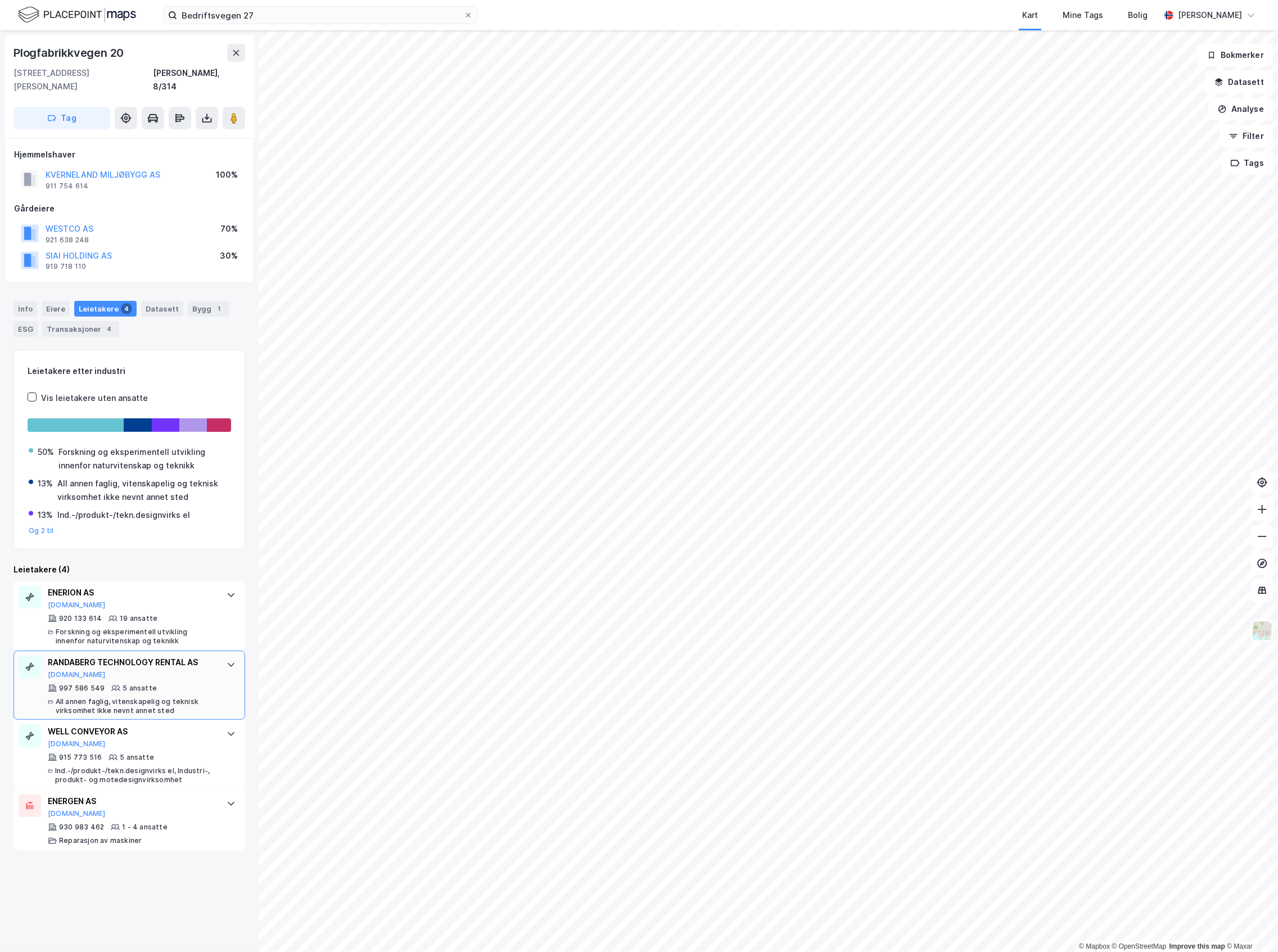
click at [190, 655] on div "RANDABERG TECHNOLOGY RENTAL AS" at bounding box center [132, 662] width 168 height 14
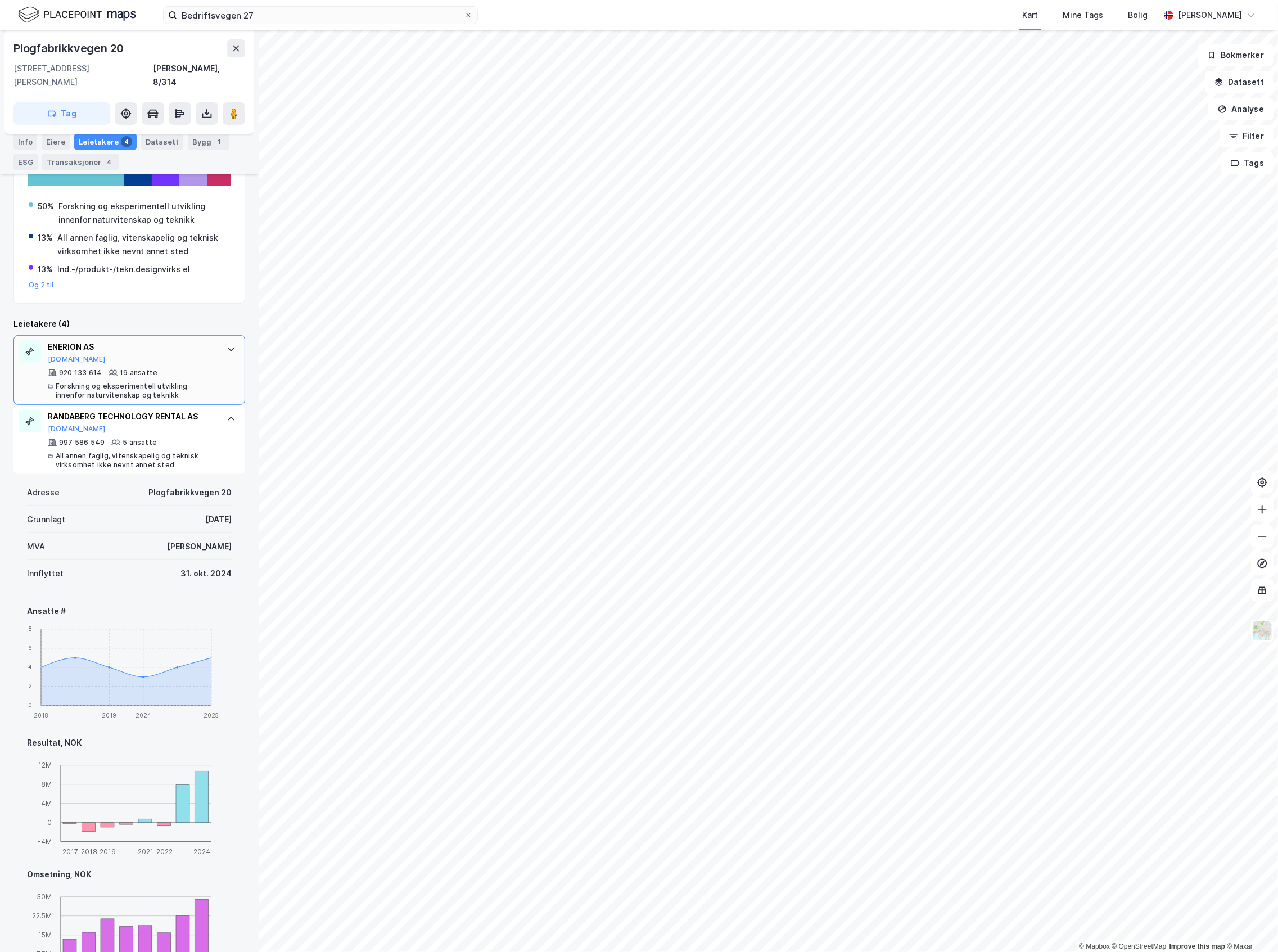
scroll to position [225, 0]
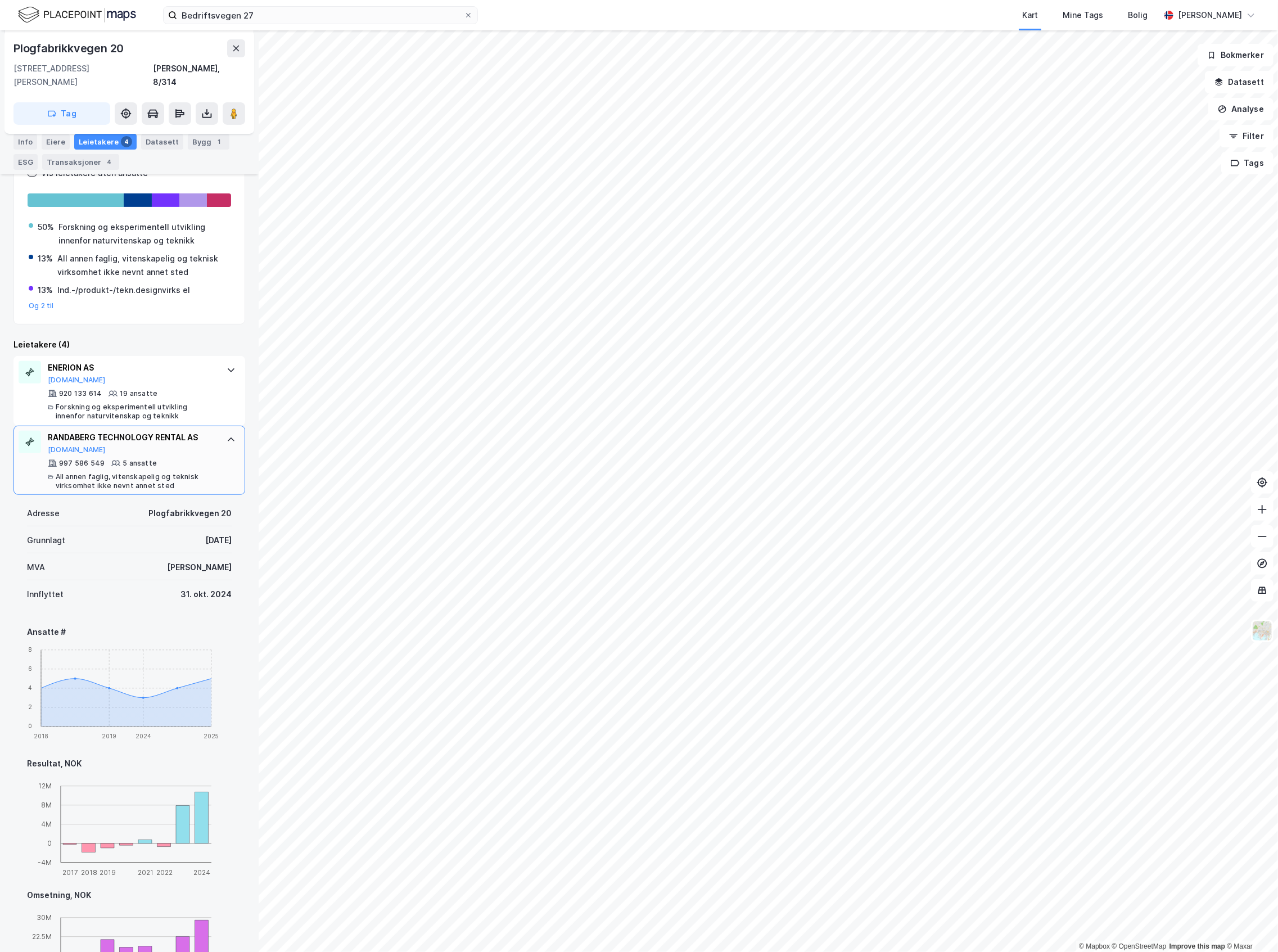
click at [203, 434] on div "RANDABERG TECHNOLOGY RENTAL AS [DOMAIN_NAME]" at bounding box center [132, 443] width 168 height 23
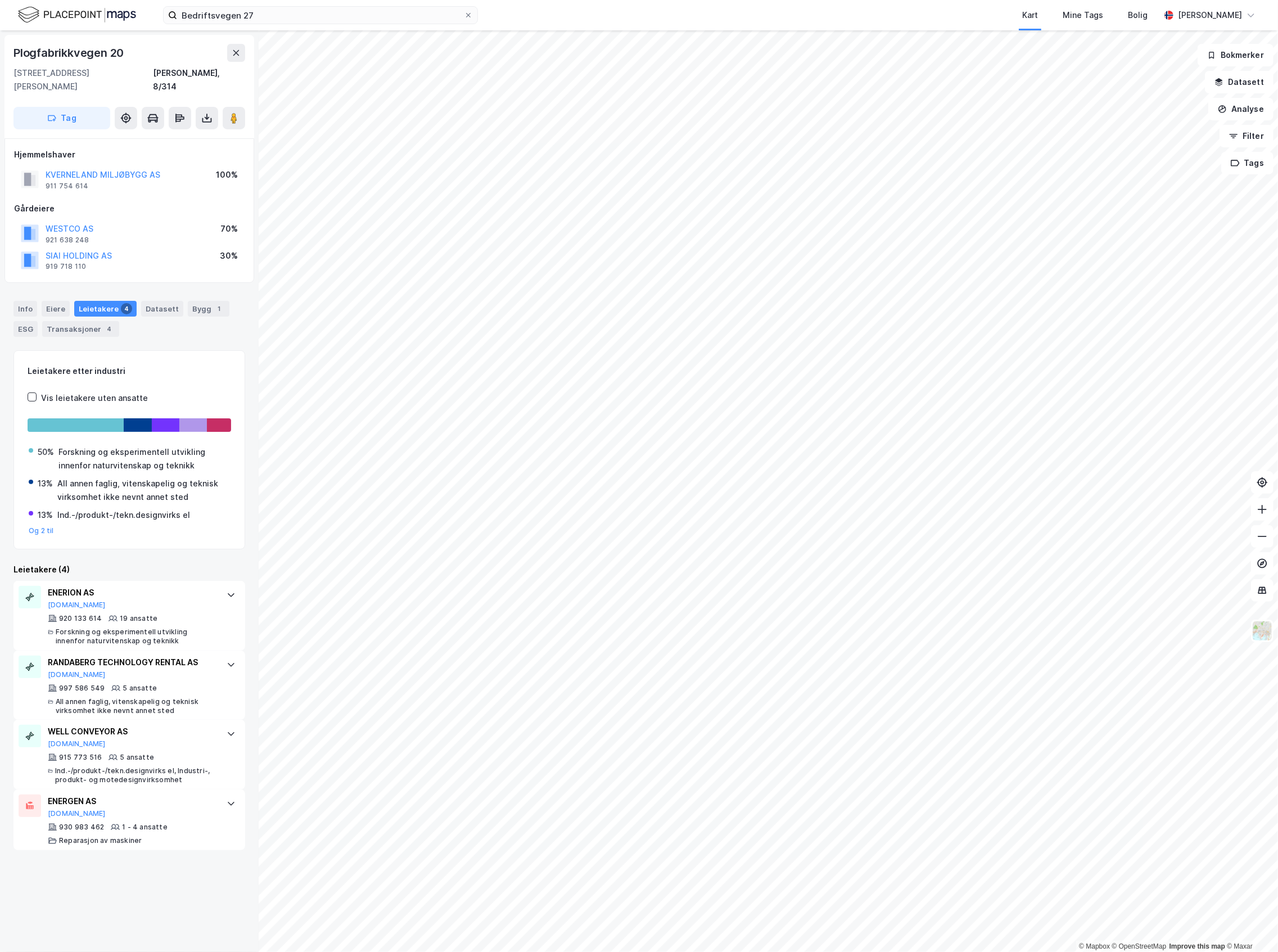
scroll to position [0, 0]
click at [190, 719] on div "WELL CONVEYOR AS [DOMAIN_NAME] 915 773 516 5 ansatte Ind.-/produkt-/tekn.design…" at bounding box center [129, 754] width 232 height 70
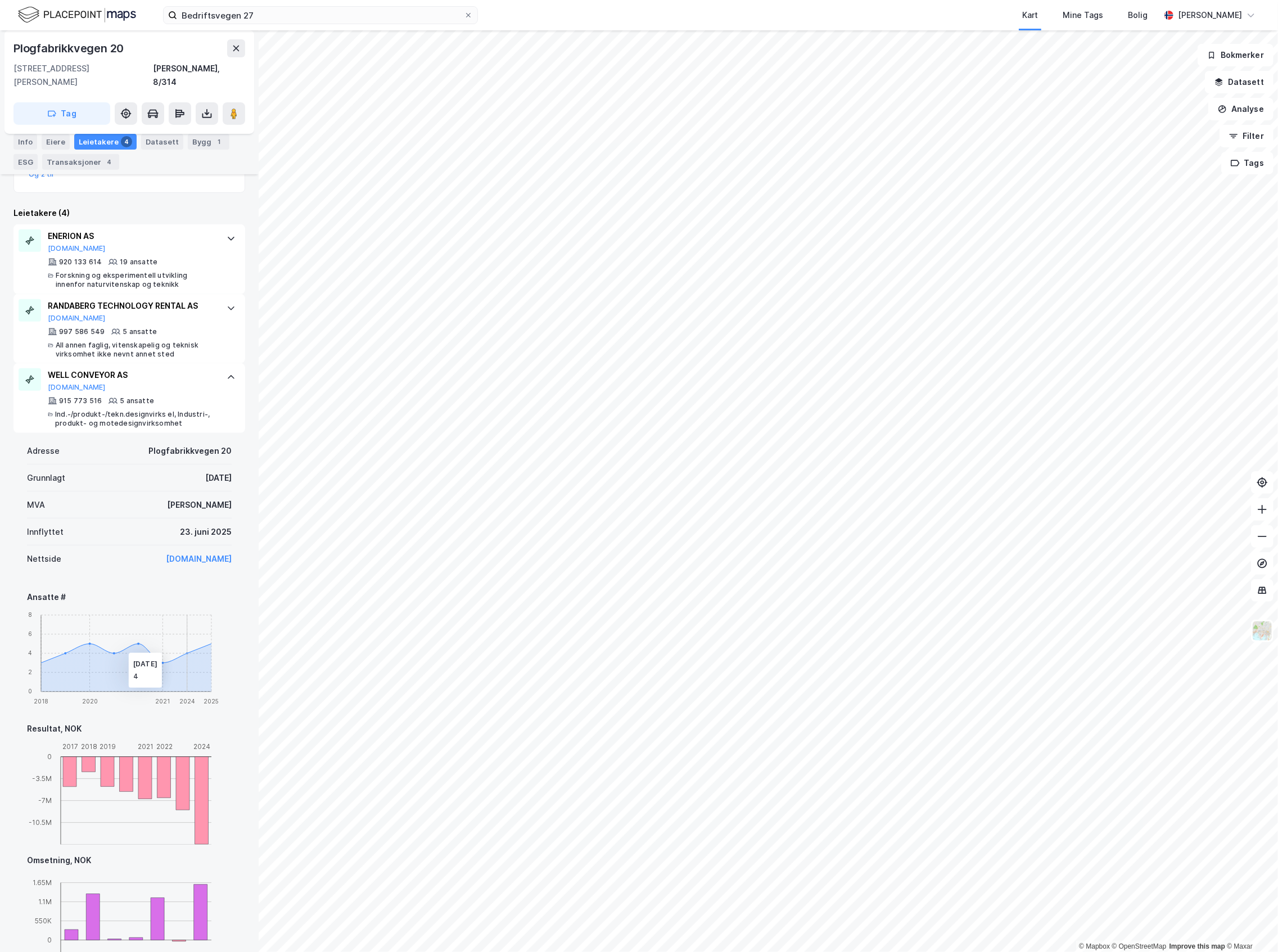
scroll to position [299, 0]
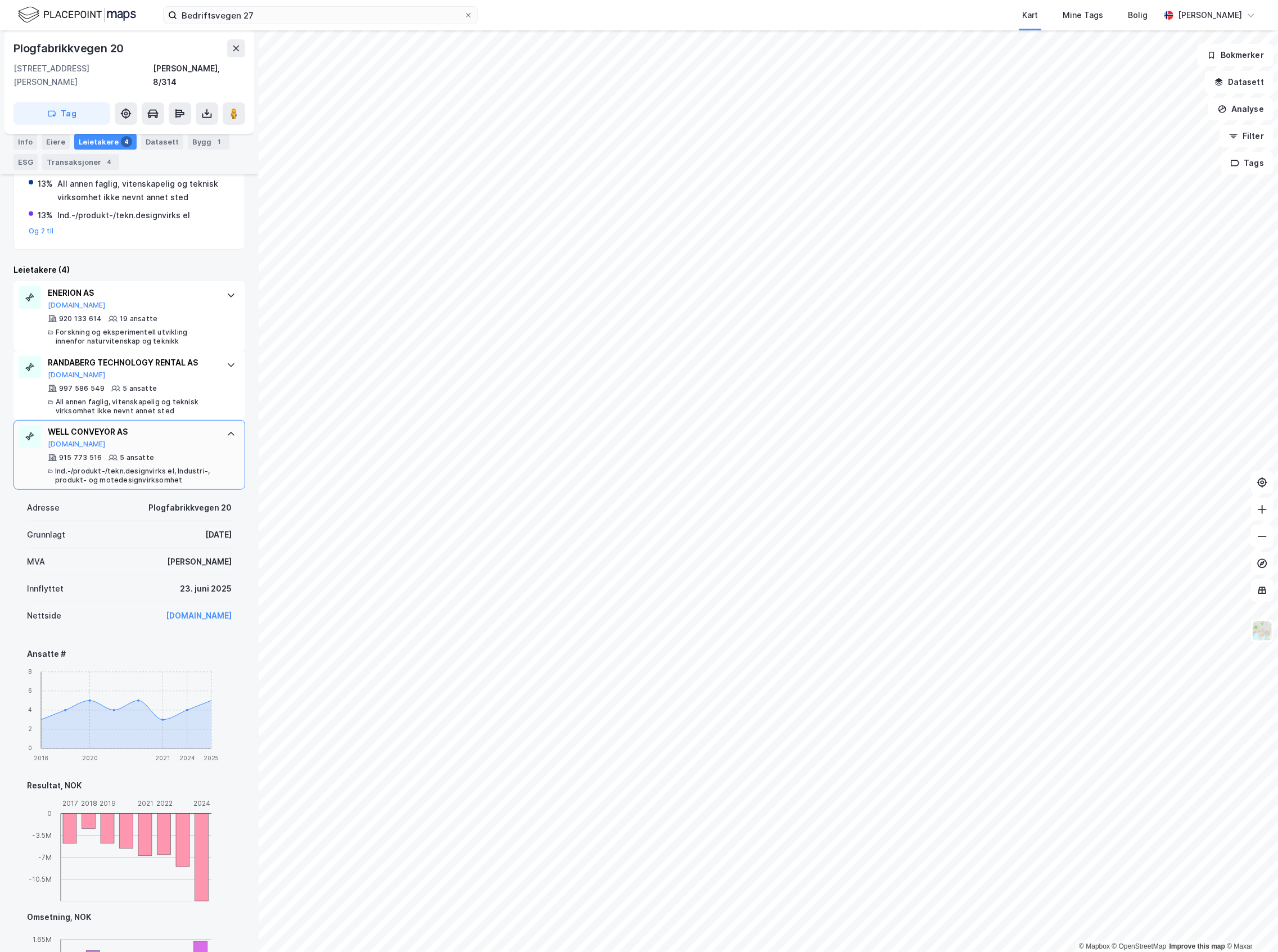
click at [174, 425] on div "WELL CONVEYOR AS" at bounding box center [132, 432] width 168 height 14
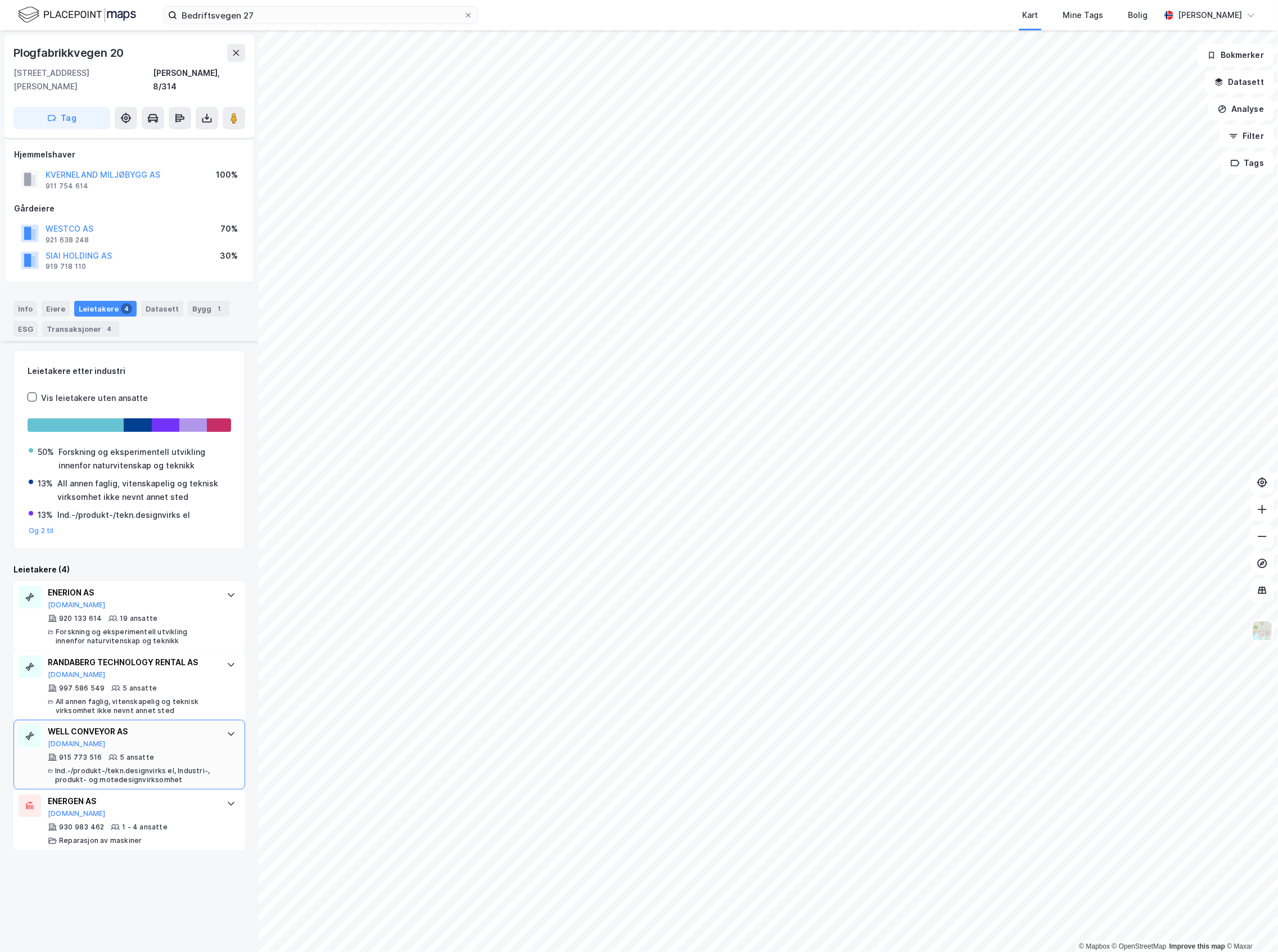
scroll to position [0, 0]
drag, startPoint x: 164, startPoint y: 773, endPoint x: 165, endPoint y: 781, distance: 8.1
click at [165, 781] on div "ENERION AS [DOMAIN_NAME] 920 133 614 19 ansatte Forskning og eksperimentell utv…" at bounding box center [129, 715] width 232 height 270
click at [169, 794] on div "ENERGEN AS" at bounding box center [132, 801] width 168 height 14
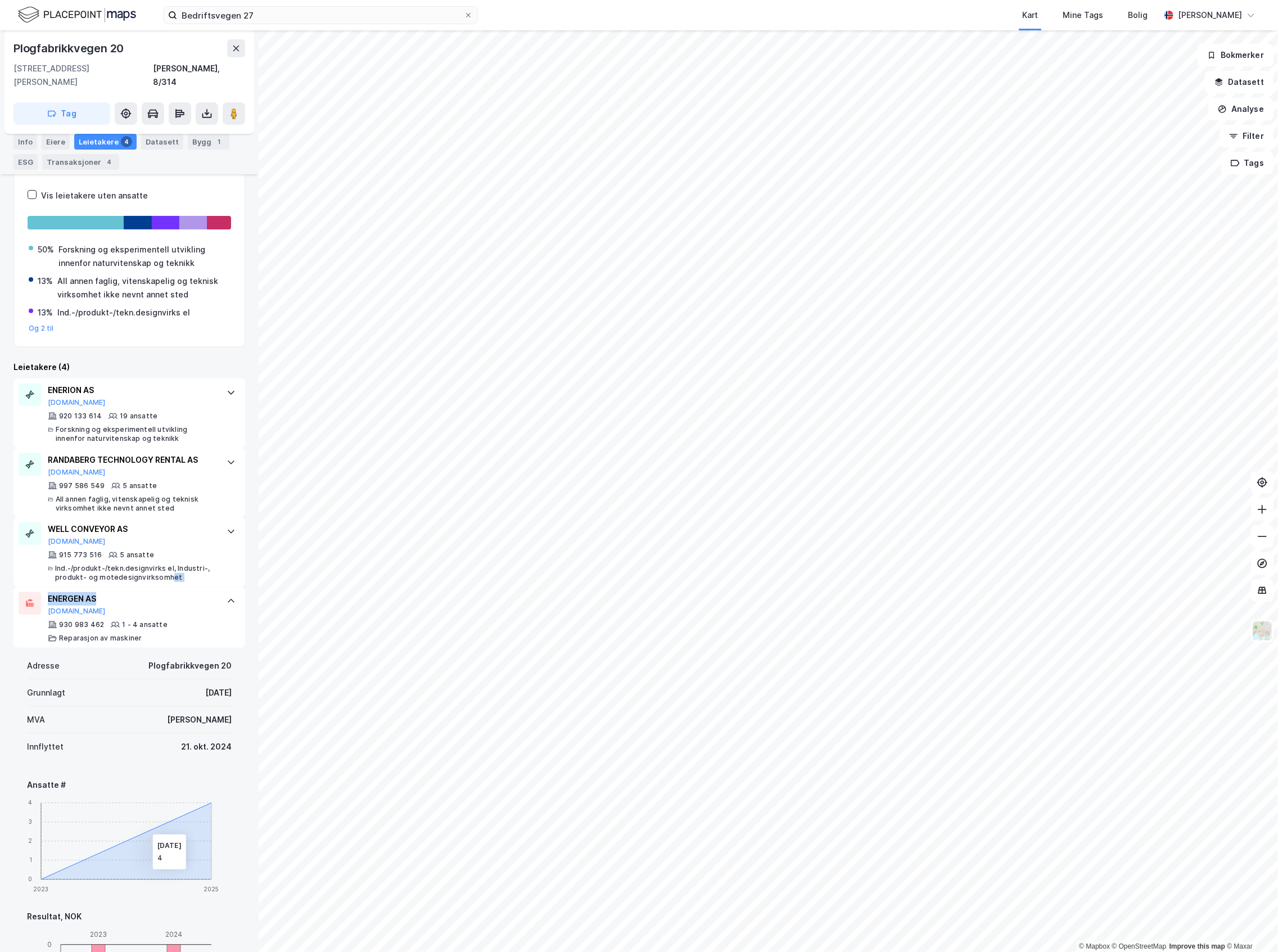
scroll to position [150, 0]
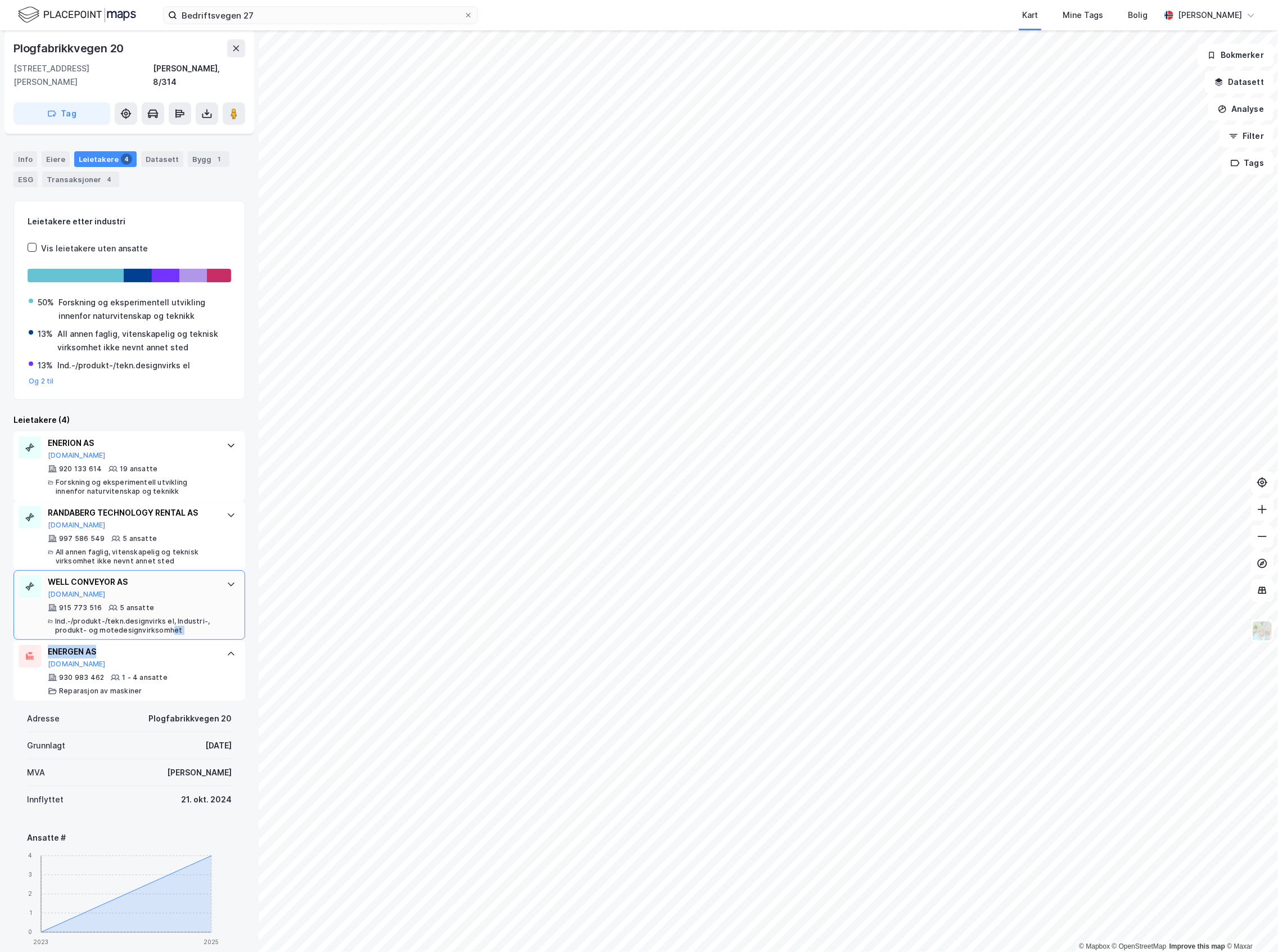
click at [193, 623] on div "WELL CONVEYOR AS [DOMAIN_NAME] 915 773 516 5 ansatte Ind.-/produkt-/tekn.design…" at bounding box center [129, 605] width 232 height 70
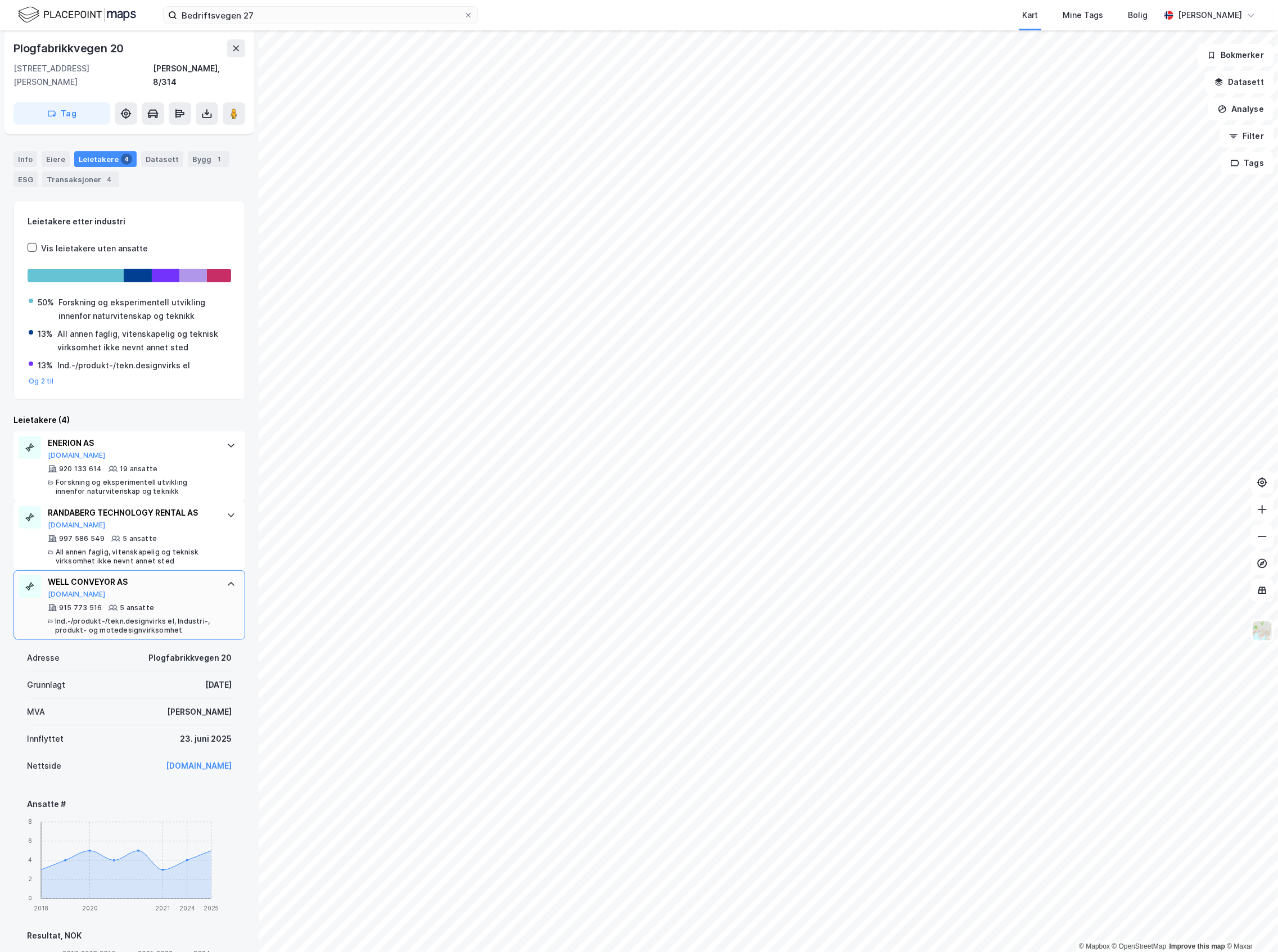
click at [201, 617] on div "Ind.-/produkt-/tekn.designvirks el, Industri-, produkt- og motedesignvirksomhet" at bounding box center [135, 626] width 160 height 18
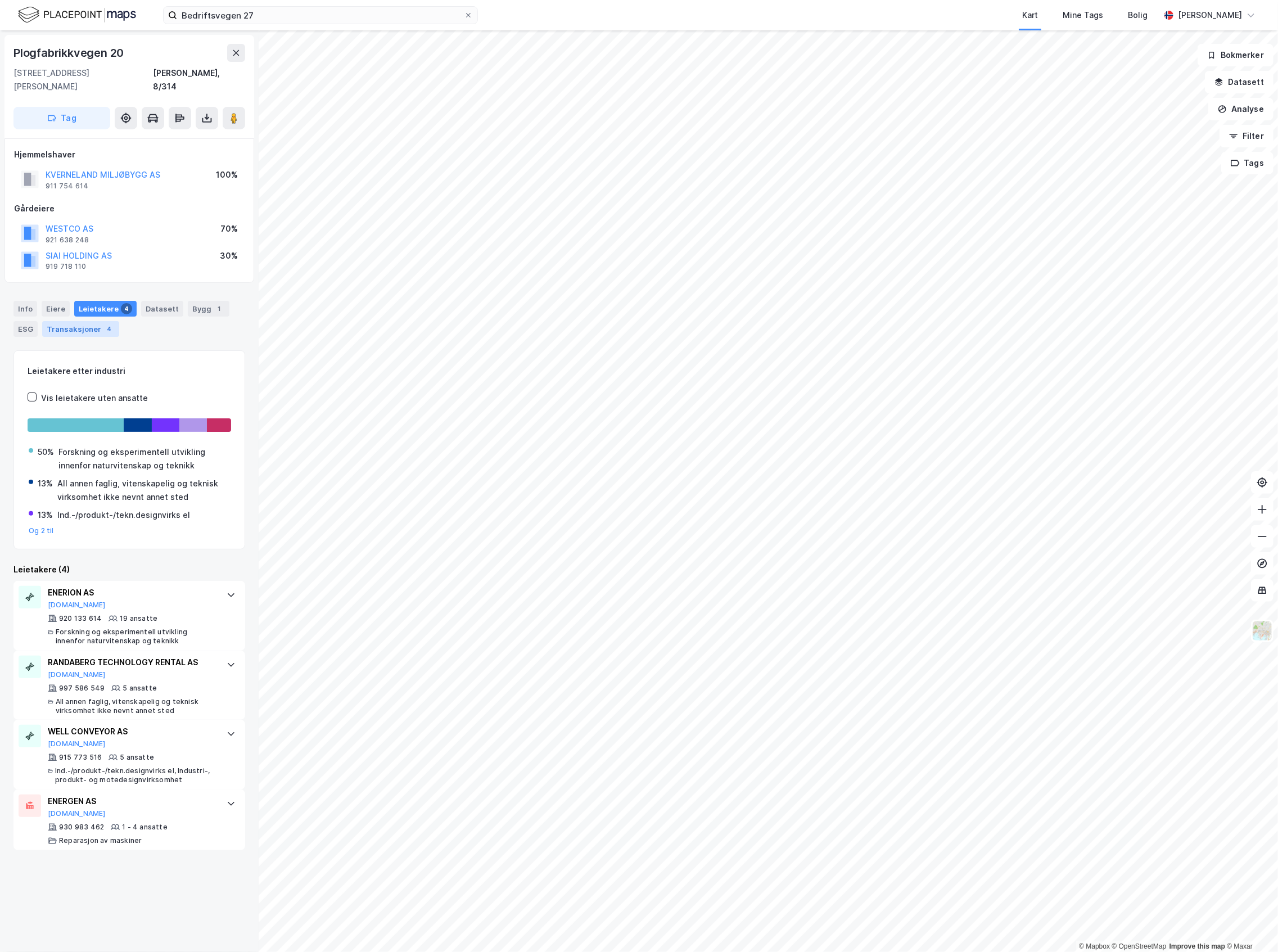
click at [108, 321] on div "Transaksjoner 4" at bounding box center [81, 329] width 77 height 16
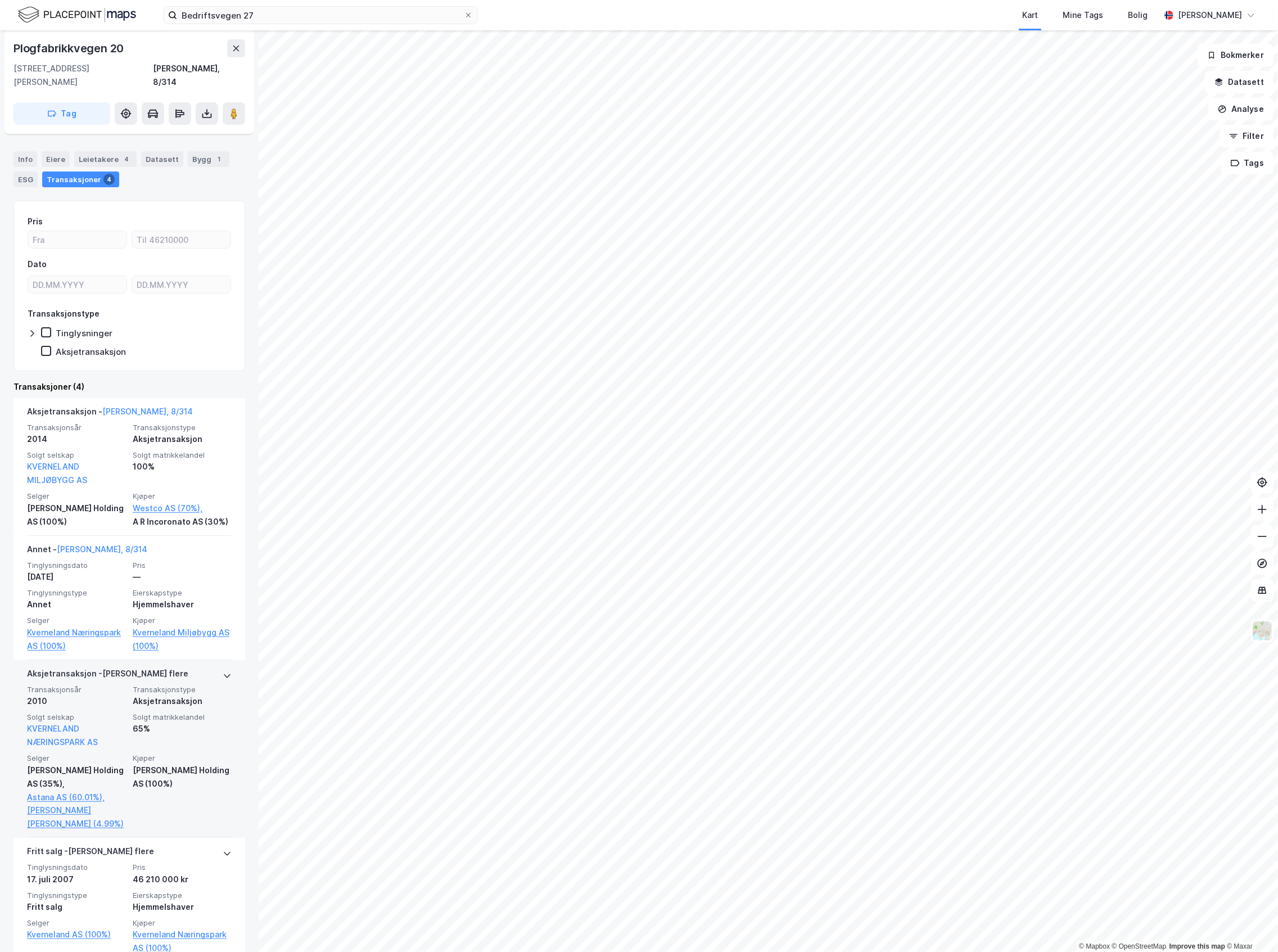
scroll to position [173, 0]
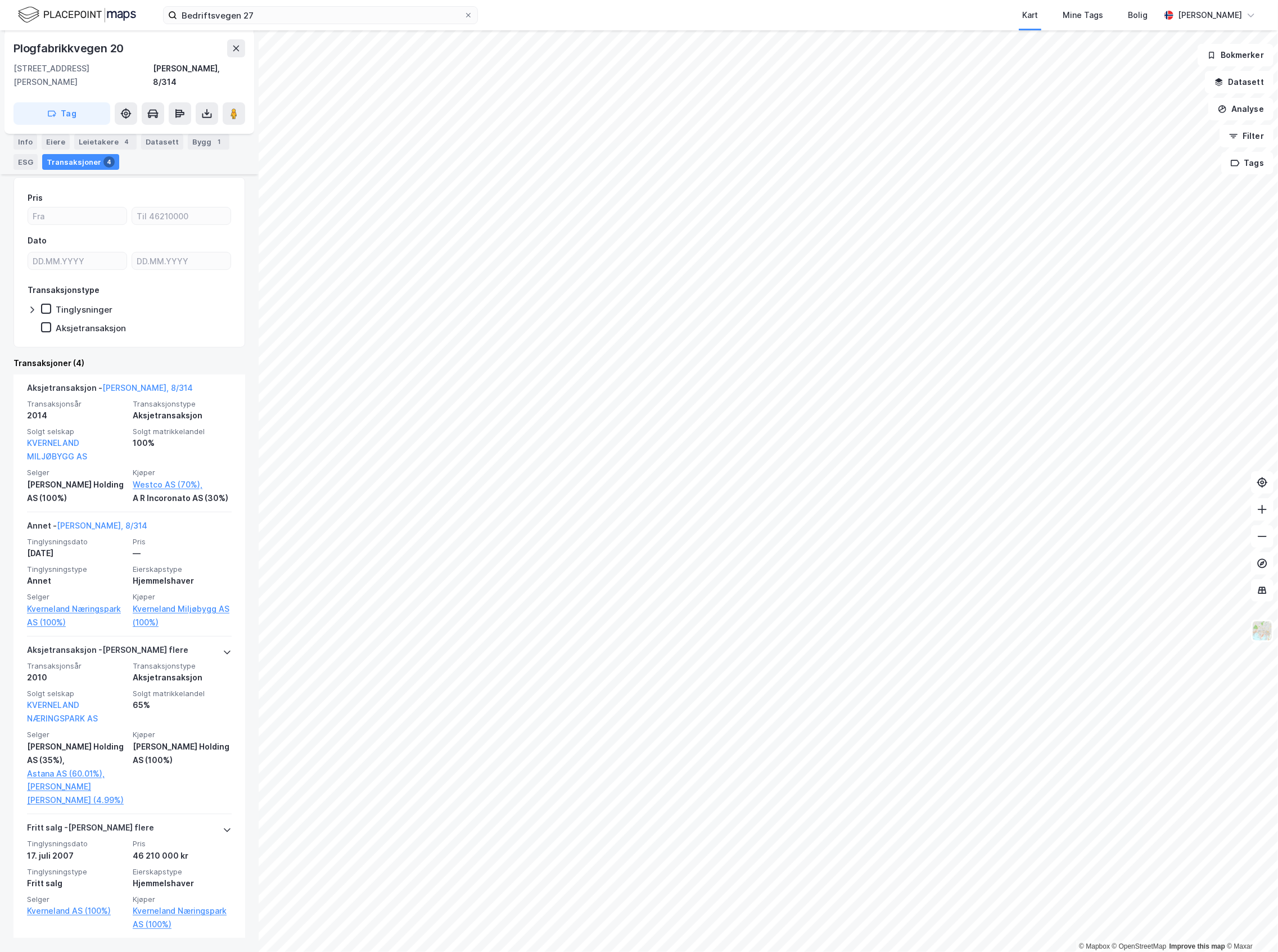
click at [91, 15] on img at bounding box center [77, 15] width 118 height 20
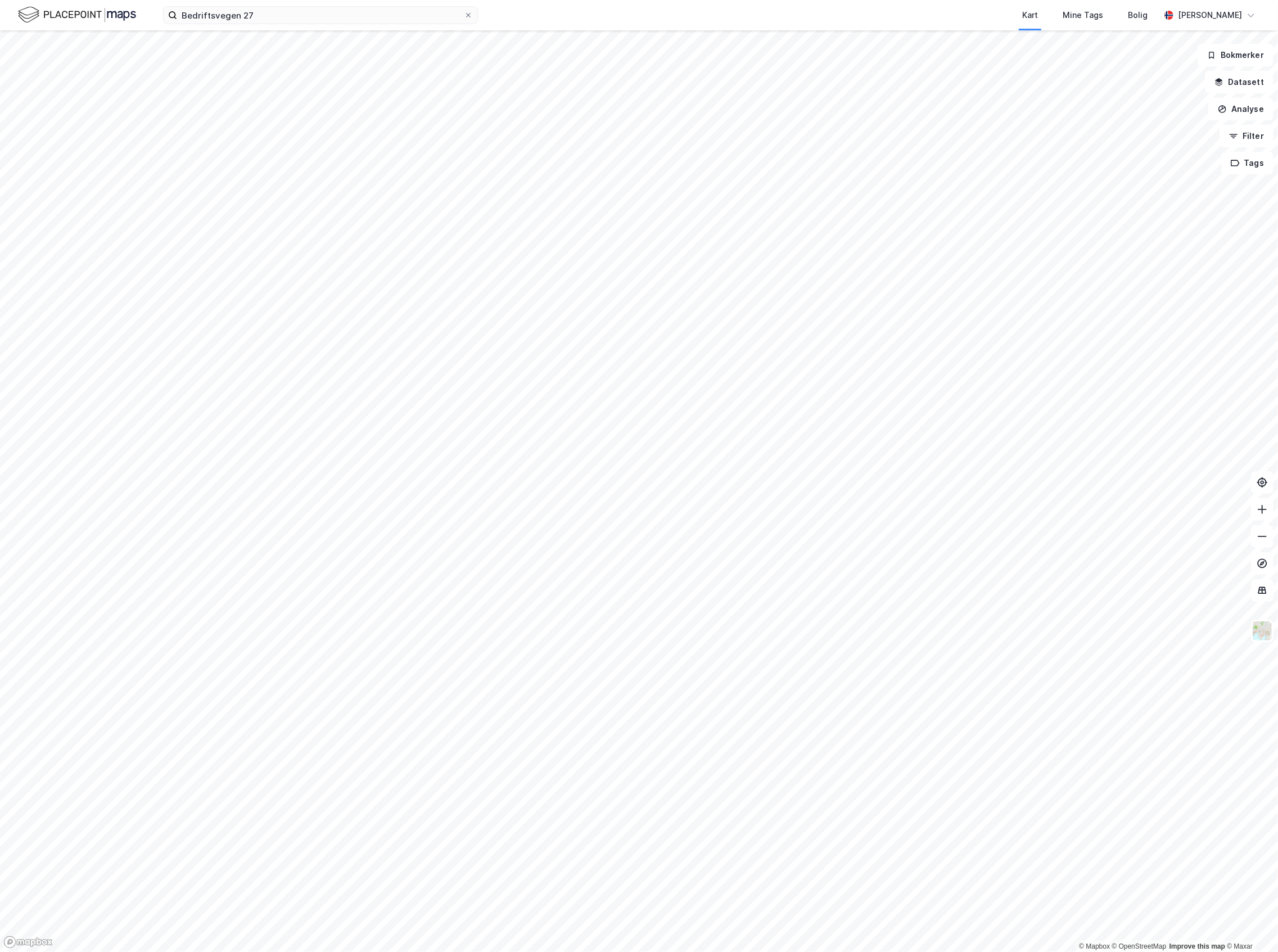
click at [124, 21] on img at bounding box center [77, 15] width 118 height 20
click at [1236, 55] on button "Bokmerker" at bounding box center [1236, 55] width 76 height 23
click at [1139, 101] on div "Nord-Jæren Start" at bounding box center [1103, 92] width 161 height 23
click at [1106, 91] on div "Start" at bounding box center [1120, 92] width 28 height 14
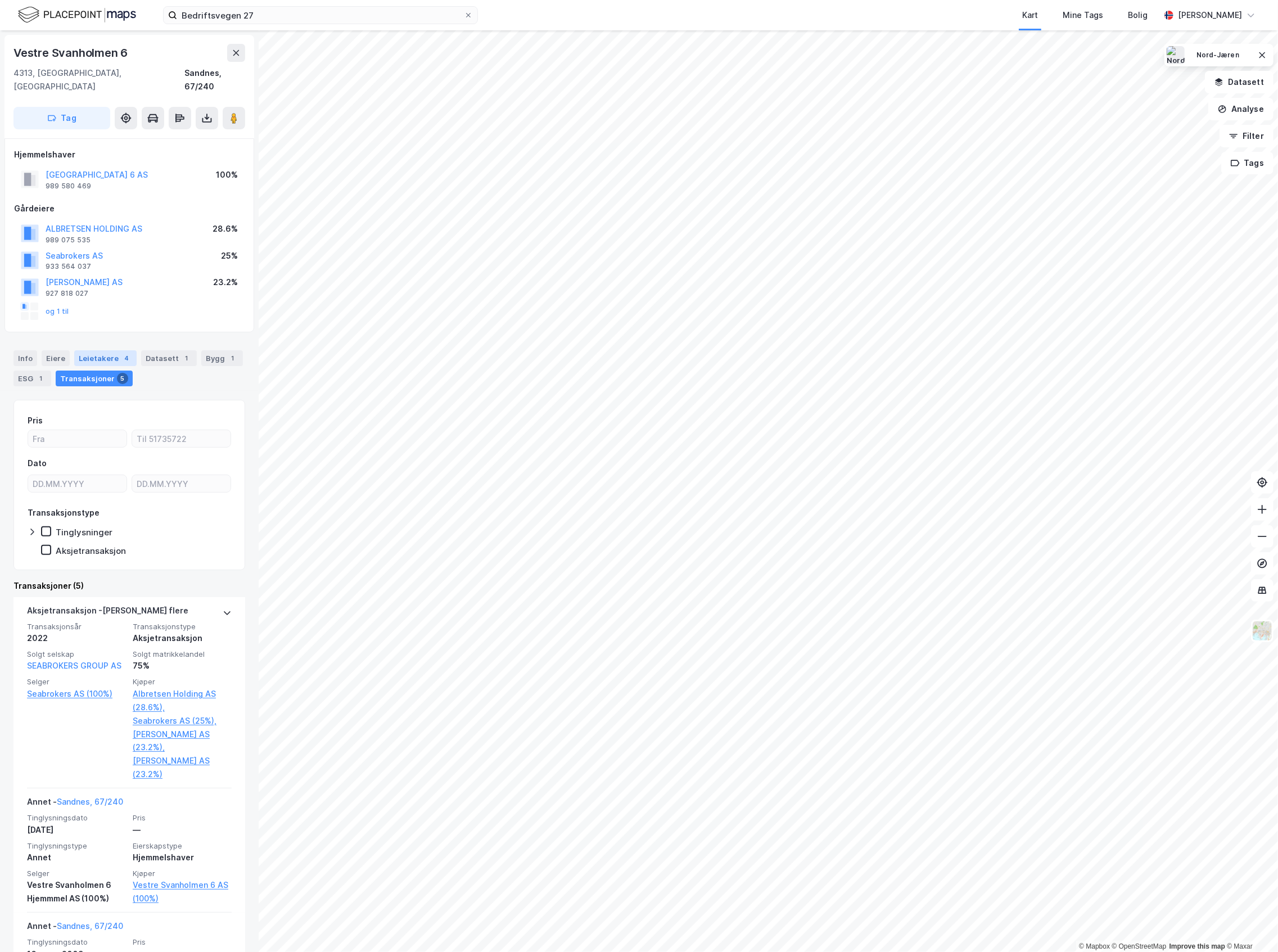
click at [88, 350] on div "Leietakere 4" at bounding box center [105, 358] width 63 height 16
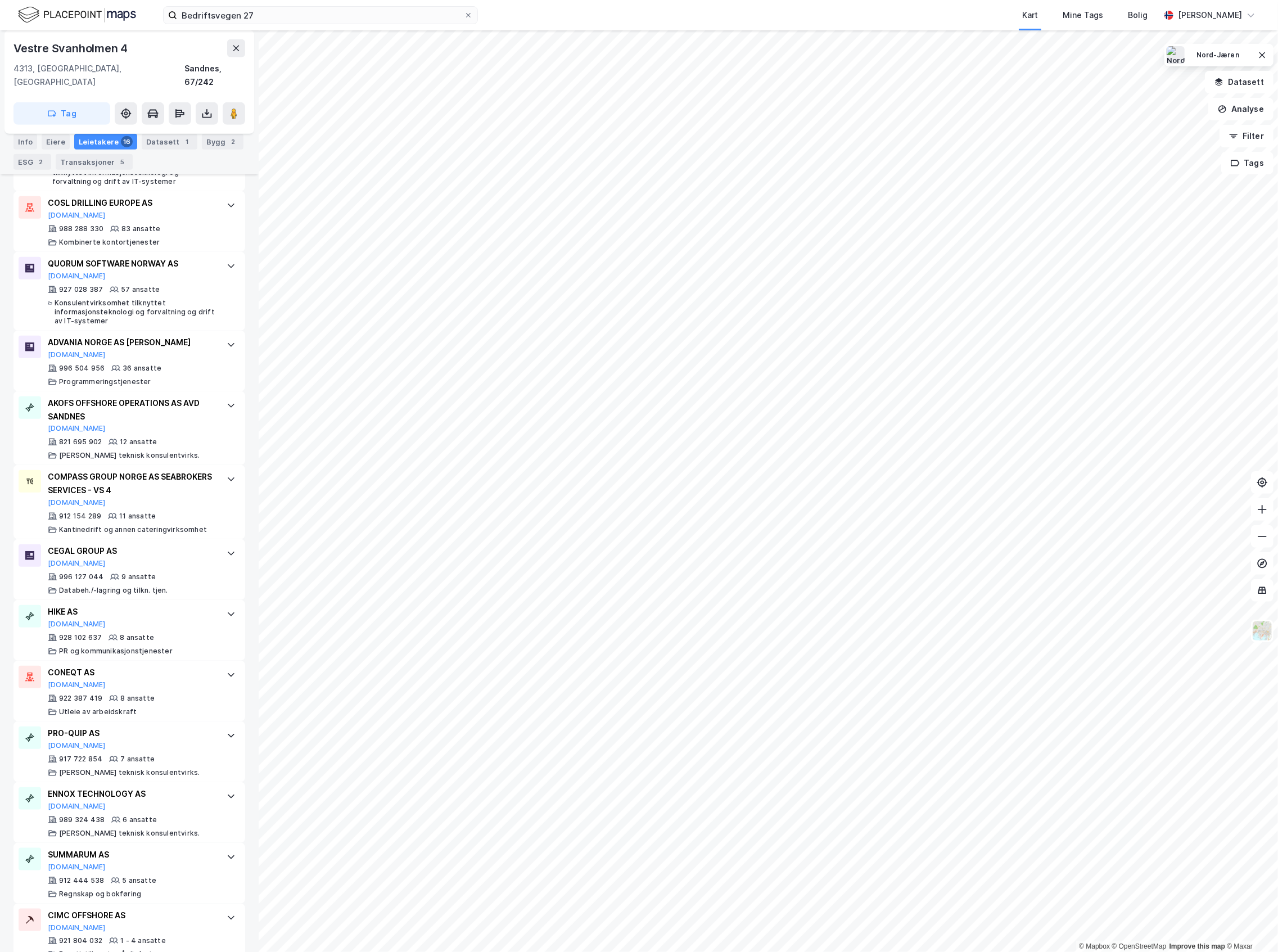
scroll to position [749, 0]
